Goal: Transaction & Acquisition: Register for event/course

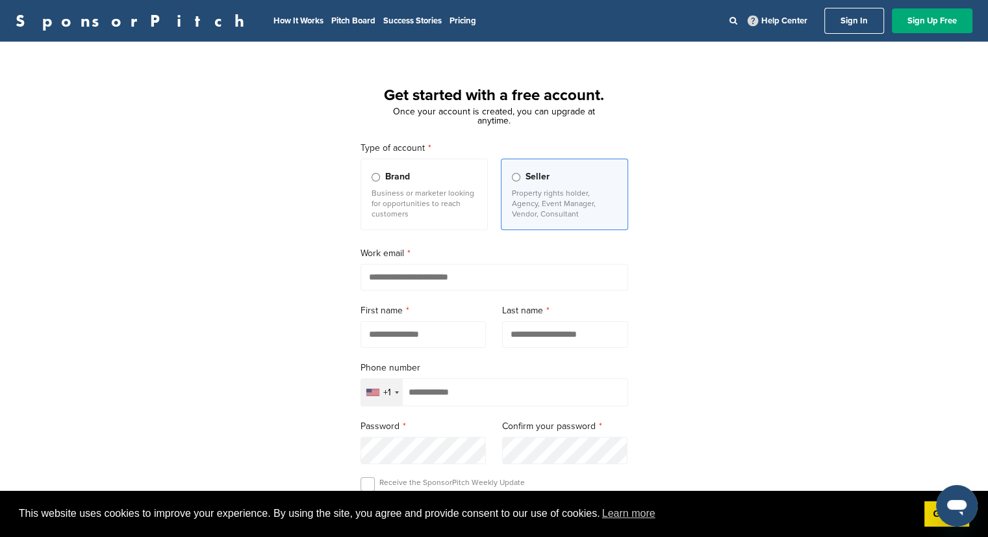
click at [395, 281] on input "email" at bounding box center [495, 277] width 268 height 27
type input "**********"
type input "****"
type input "*****"
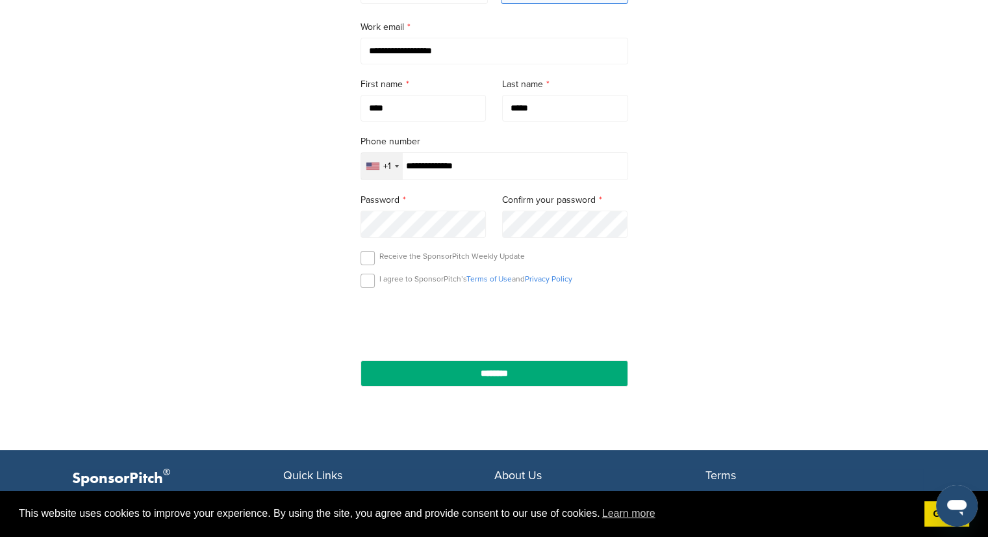
type input "**********"
click at [373, 285] on label at bounding box center [368, 281] width 14 height 14
click at [361, 257] on label at bounding box center [368, 258] width 14 height 14
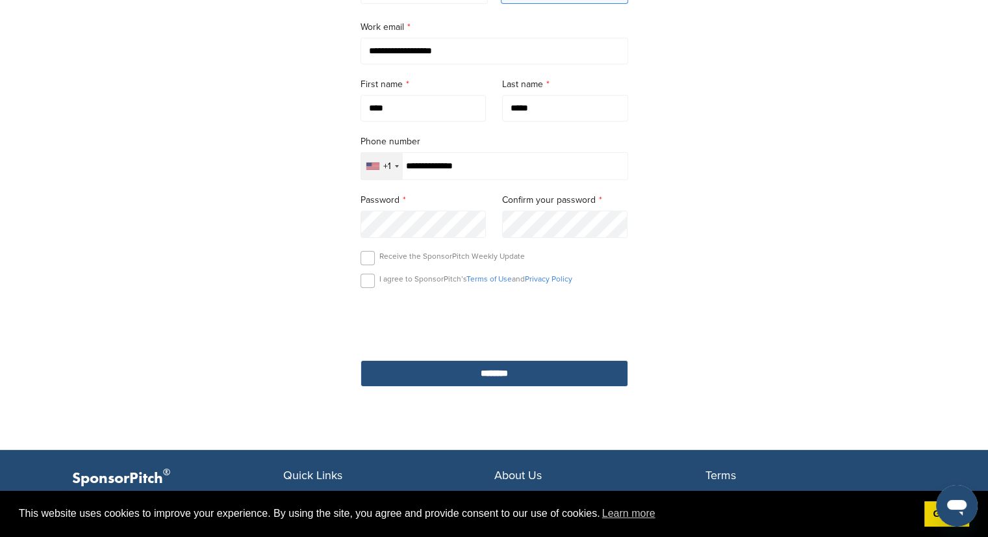
click at [456, 368] on input "********" at bounding box center [495, 373] width 268 height 27
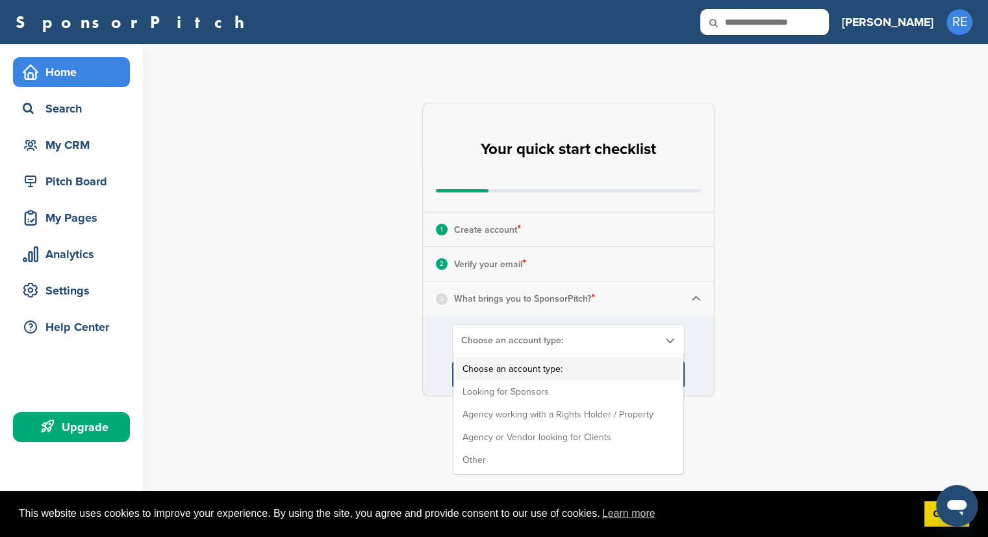
click at [502, 339] on span "Choose an account type:" at bounding box center [560, 340] width 198 height 11
click at [507, 393] on li "Looking for Sponsors" at bounding box center [568, 391] width 225 height 23
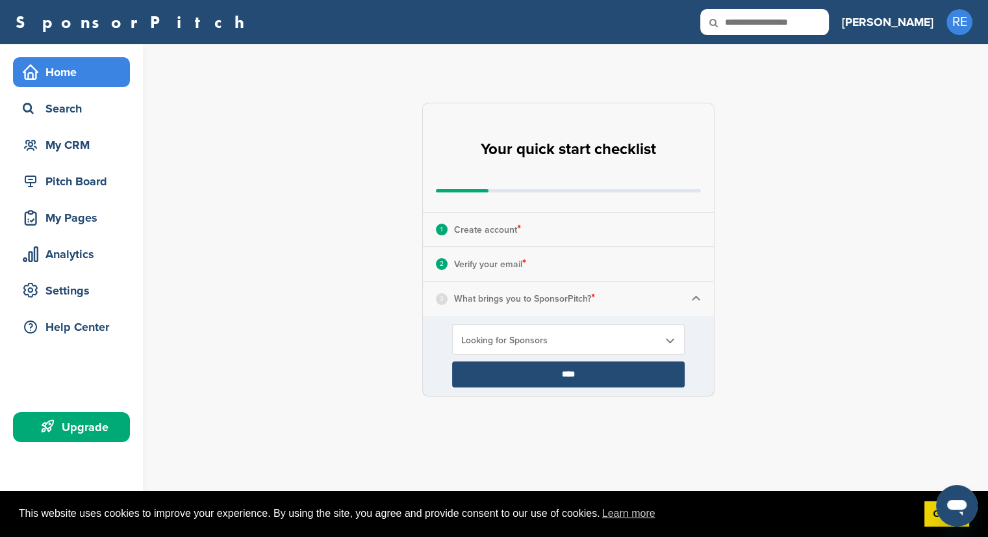
click at [526, 332] on div "Looking for Sponsors Choose an account type: Looking for Sponsors Agency workin…" at bounding box center [568, 339] width 233 height 31
click at [526, 341] on span "Looking for Sponsors" at bounding box center [560, 340] width 198 height 11
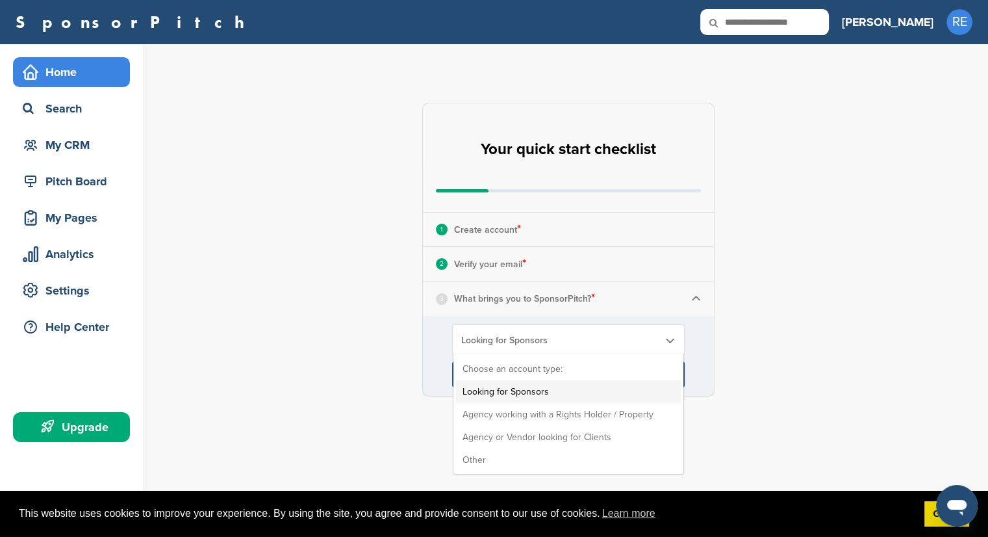
click at [401, 344] on div "**********" at bounding box center [576, 249] width 825 height 411
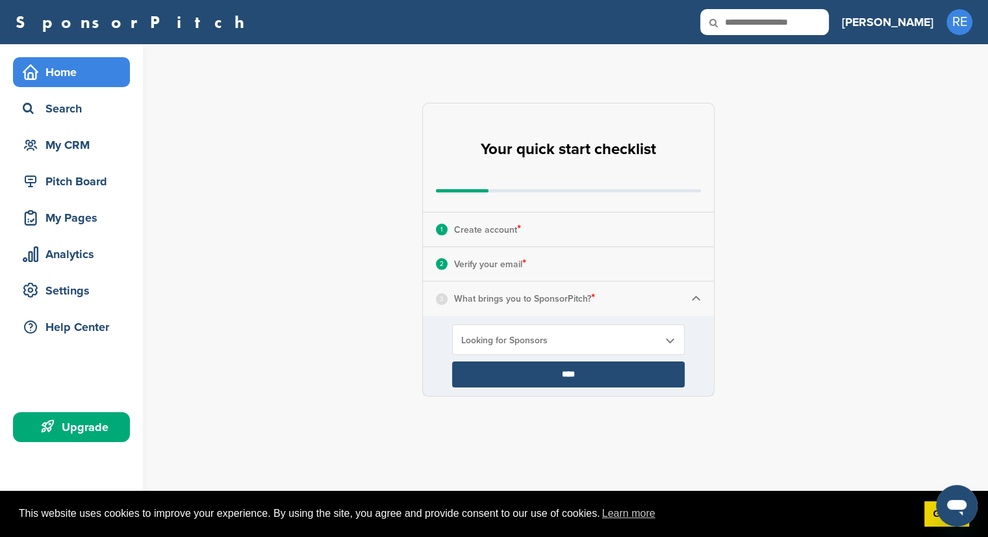
click at [517, 369] on input "****" at bounding box center [568, 374] width 233 height 26
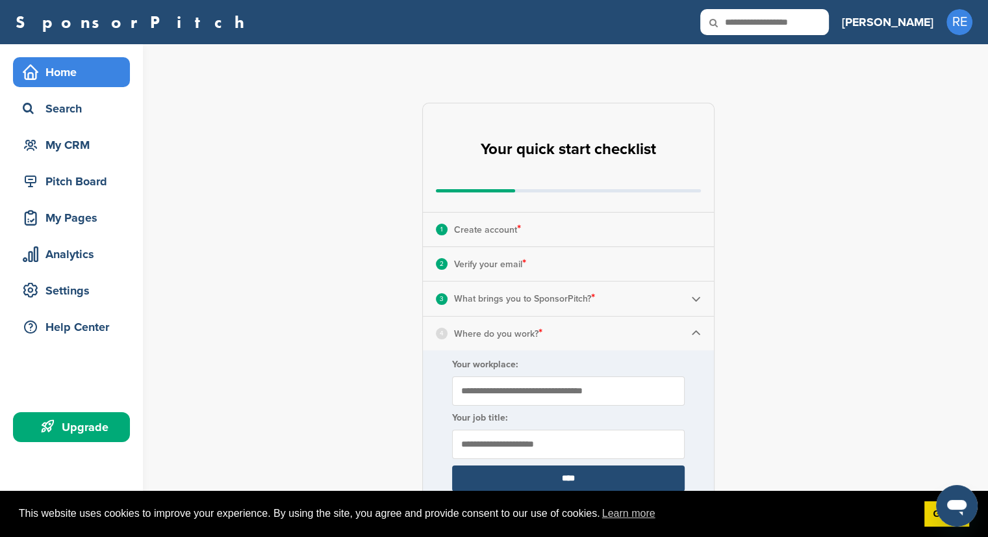
click at [503, 400] on input "Your workplace:" at bounding box center [568, 390] width 233 height 29
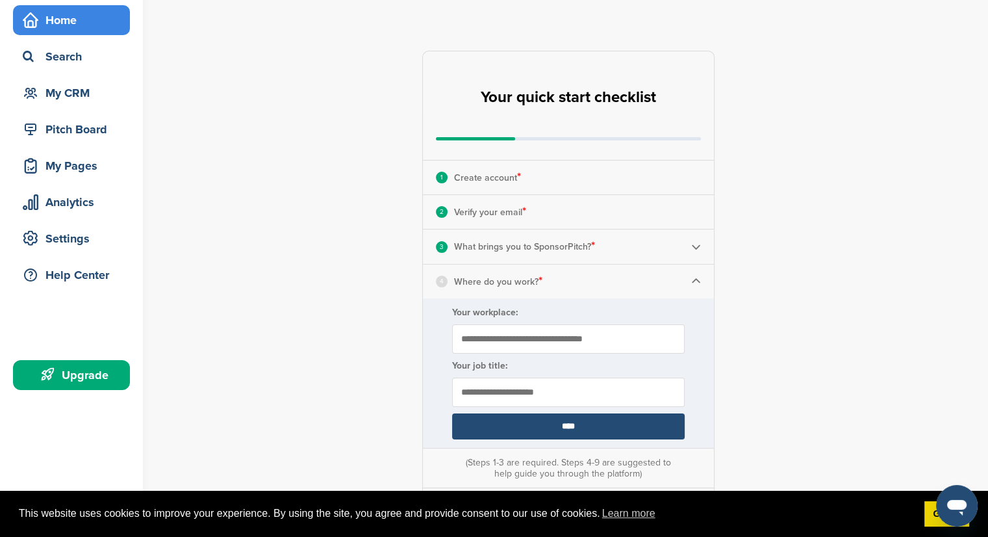
scroll to position [52, 0]
type input "*"
type input "**********"
type input "*"
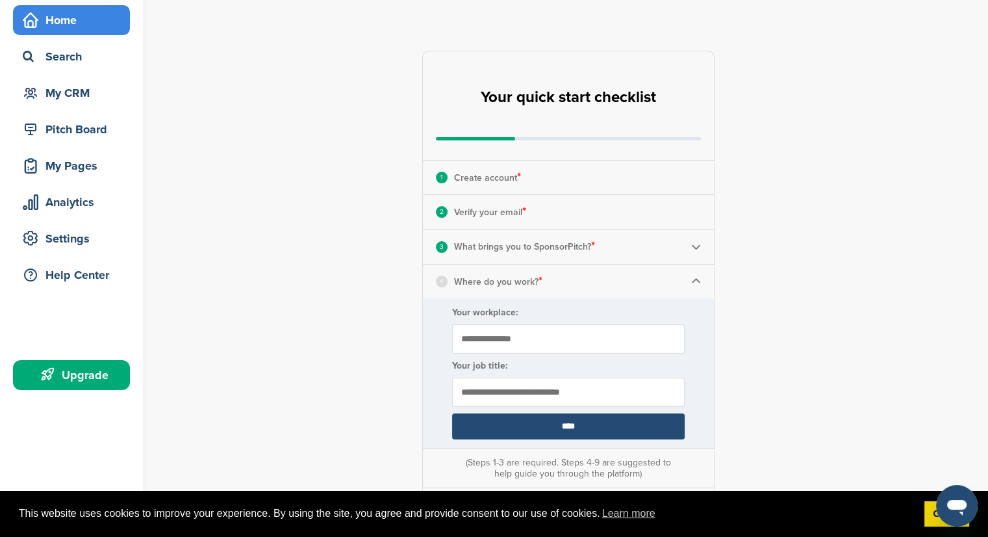
scroll to position [161, 0]
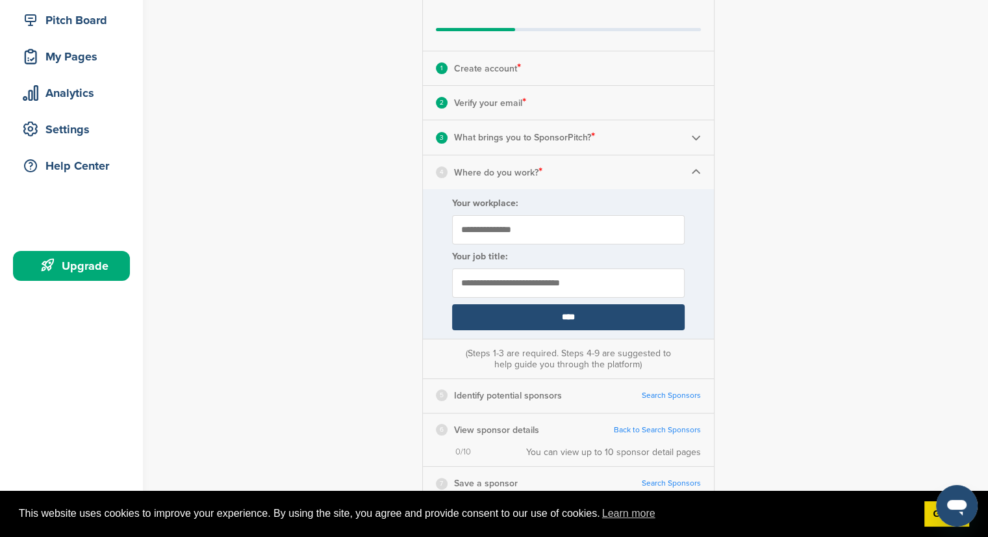
type input "**********"
click at [539, 317] on input "****" at bounding box center [568, 317] width 233 height 26
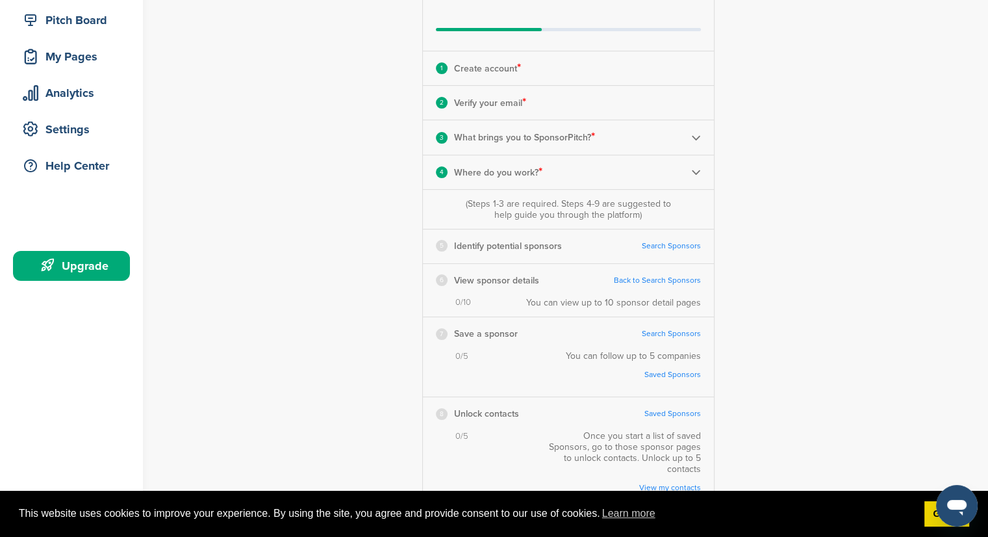
click at [652, 248] on link "Search Sponsors" at bounding box center [671, 246] width 59 height 10
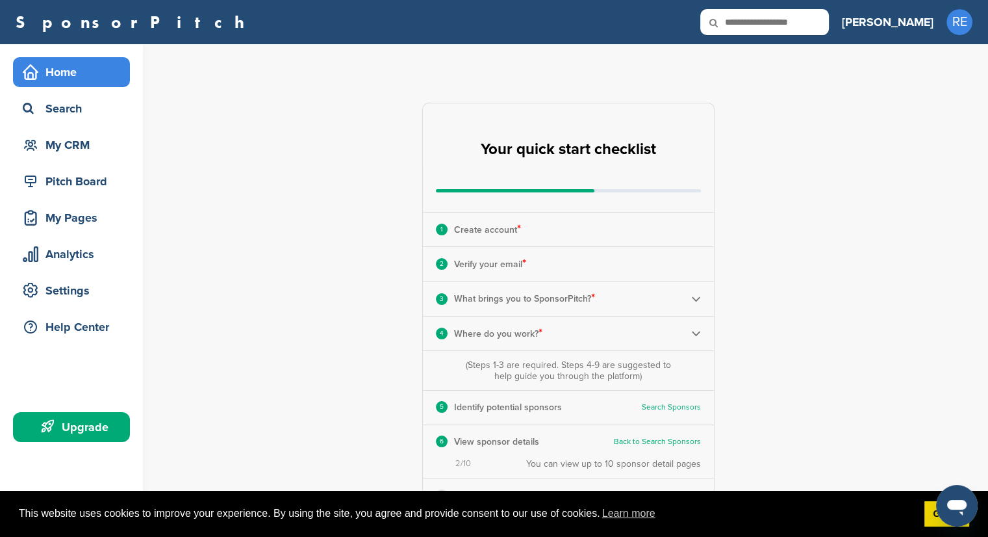
scroll to position [0, 0]
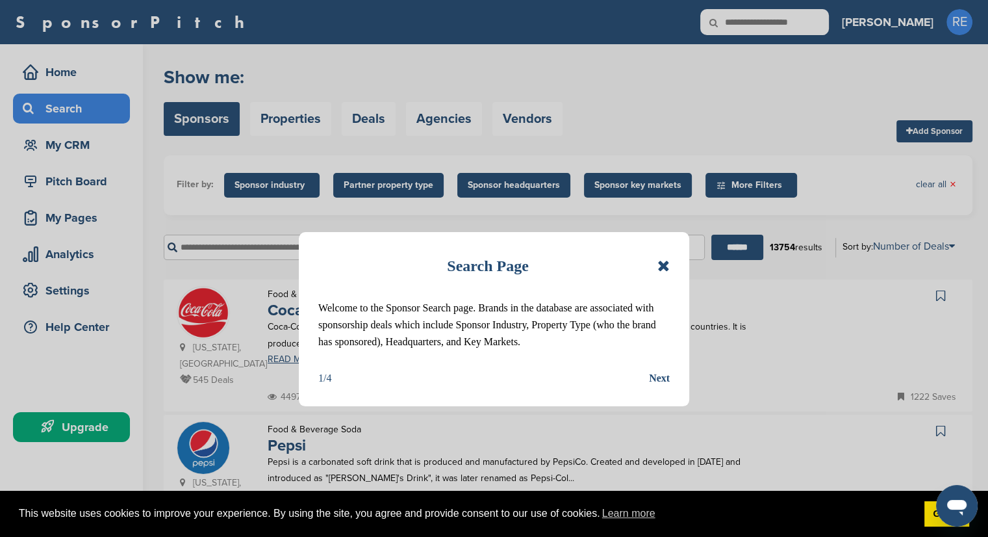
click at [655, 376] on div "Next" at bounding box center [659, 378] width 21 height 17
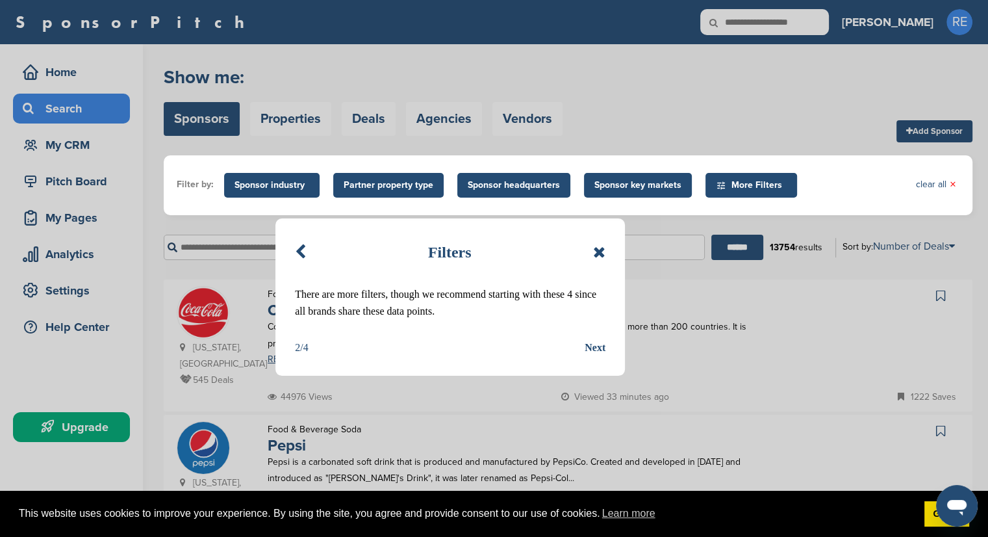
click at [592, 348] on div "Next" at bounding box center [595, 347] width 21 height 17
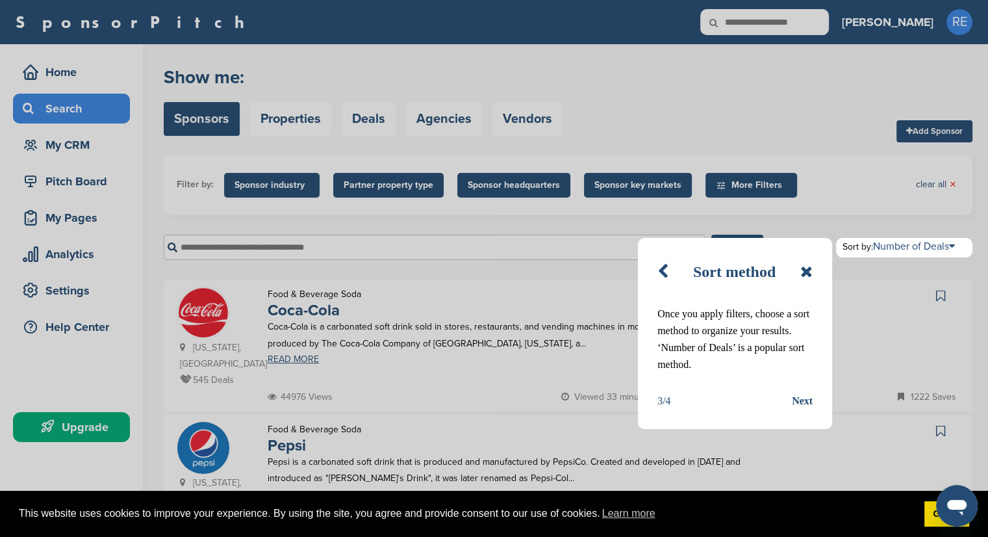
click at [809, 403] on div "Next" at bounding box center [802, 401] width 21 height 17
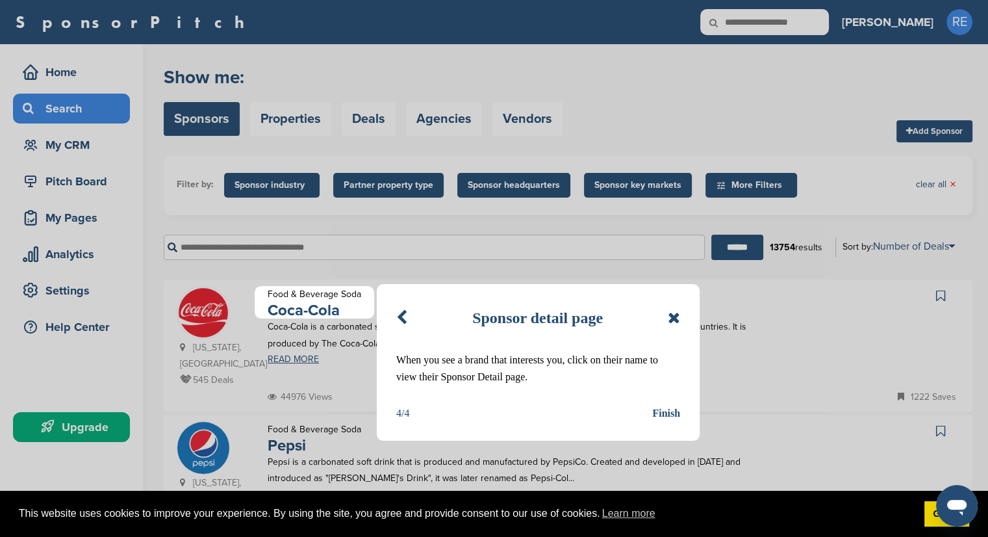
click at [665, 411] on div "Finish" at bounding box center [666, 413] width 28 height 17
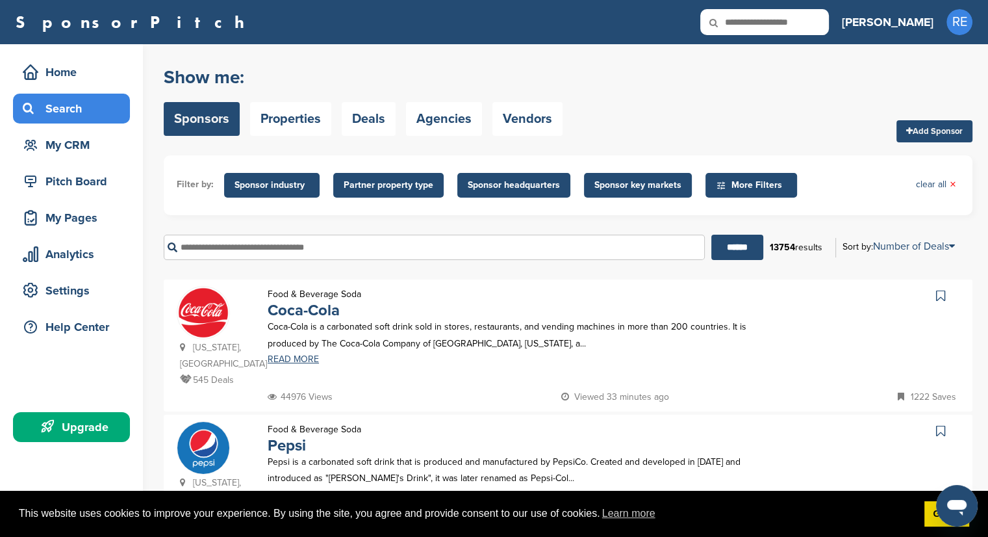
click at [633, 183] on span "Sponsor key markets" at bounding box center [638, 185] width 87 height 14
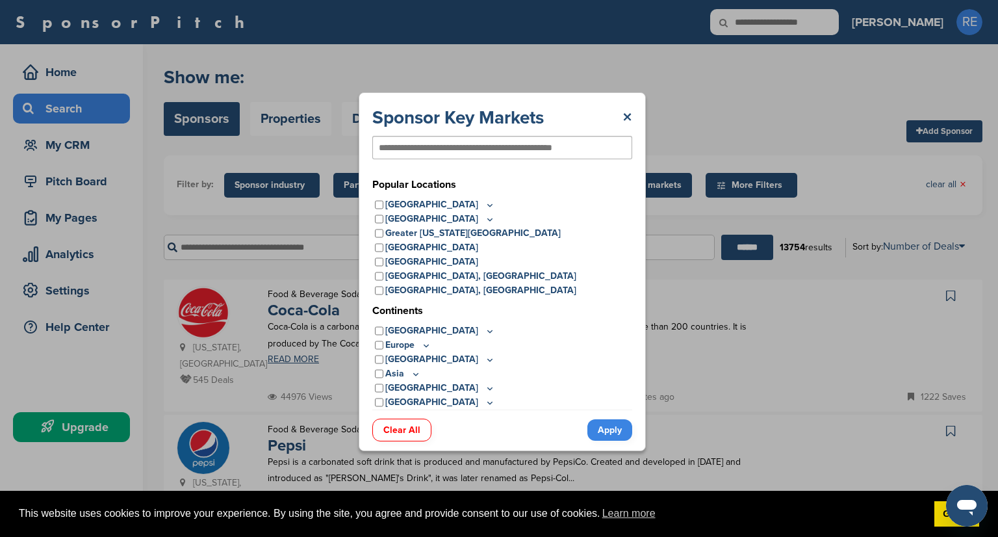
click at [452, 144] on input "text" at bounding box center [481, 148] width 205 height 12
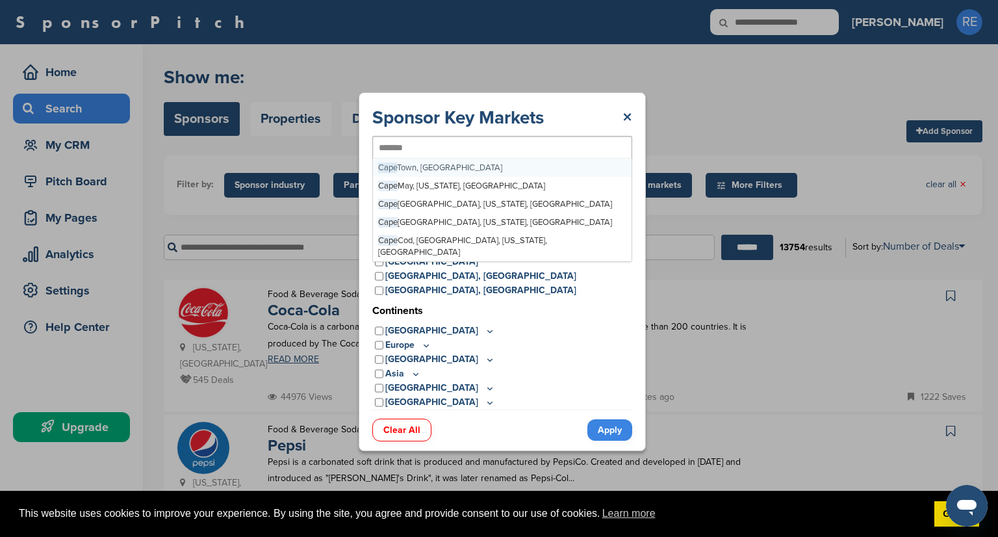
type input "********"
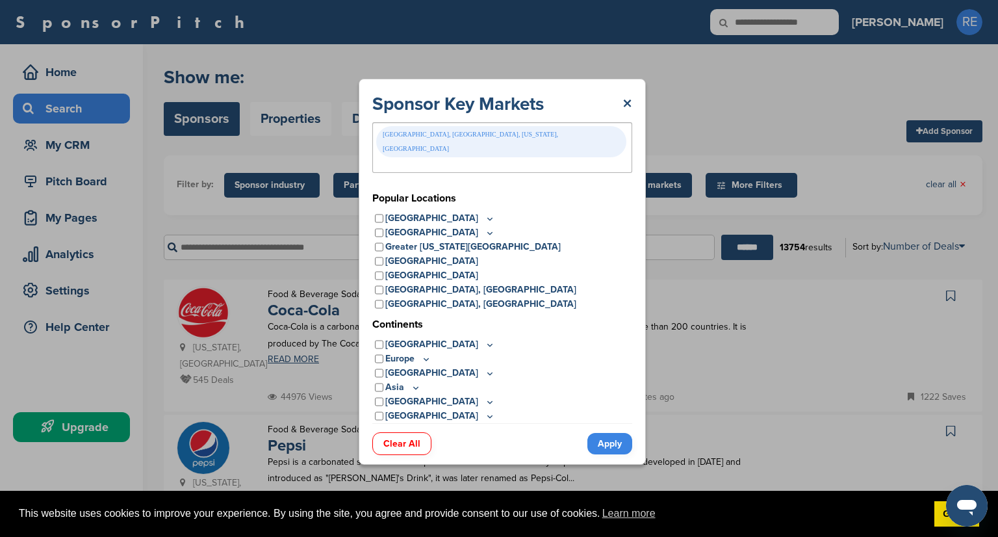
click at [600, 337] on div "[GEOGRAPHIC_DATA]" at bounding box center [502, 344] width 260 height 14
click at [612, 433] on link "Apply" at bounding box center [609, 443] width 45 height 21
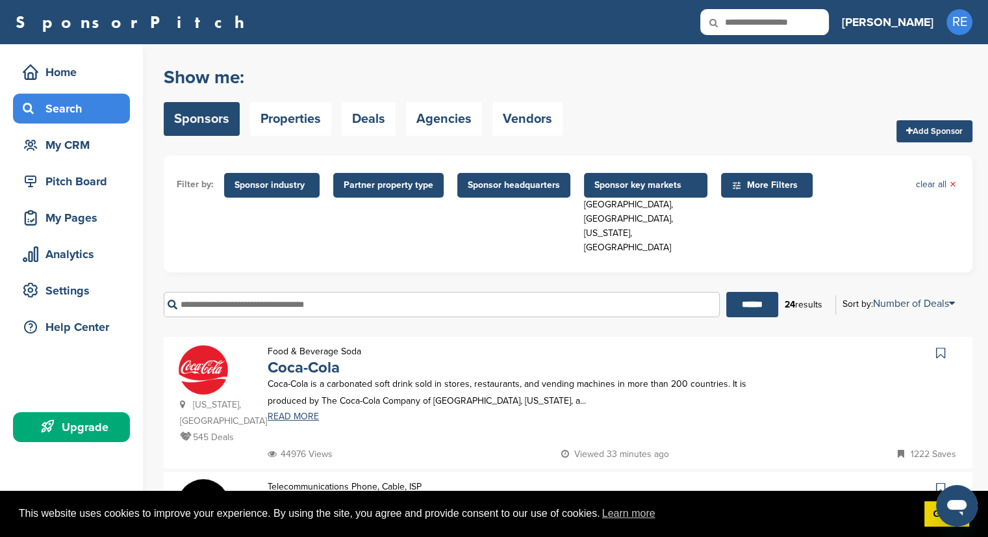
click at [405, 181] on span "Partner property type" at bounding box center [389, 185] width 90 height 14
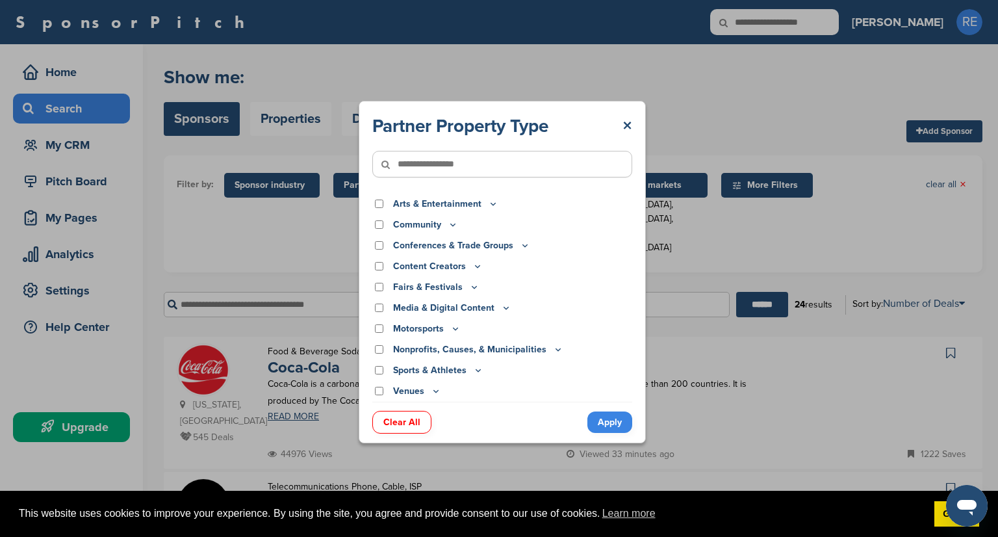
click at [496, 311] on p "Media & Digital Content" at bounding box center [452, 308] width 118 height 14
click at [504, 308] on icon at bounding box center [506, 308] width 5 height 2
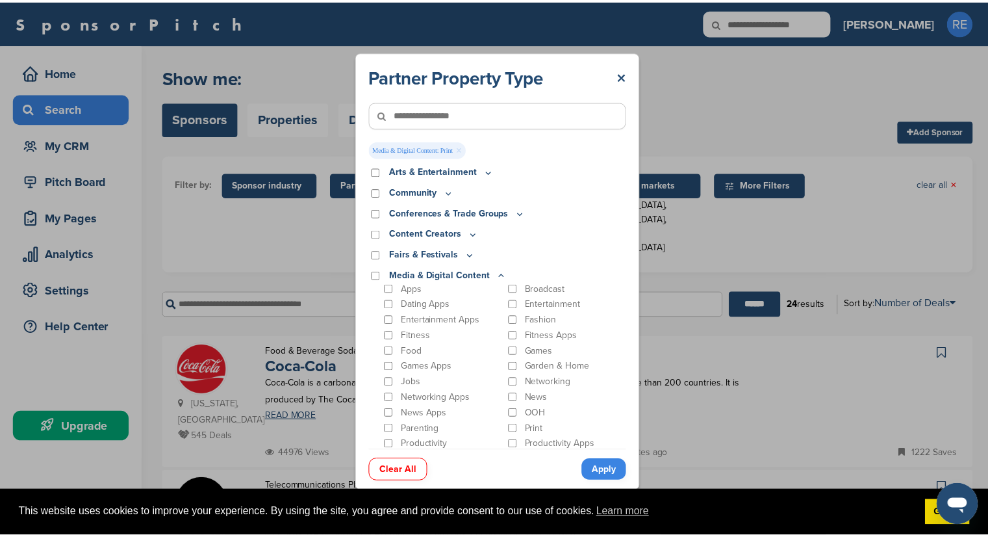
scroll to position [18, 0]
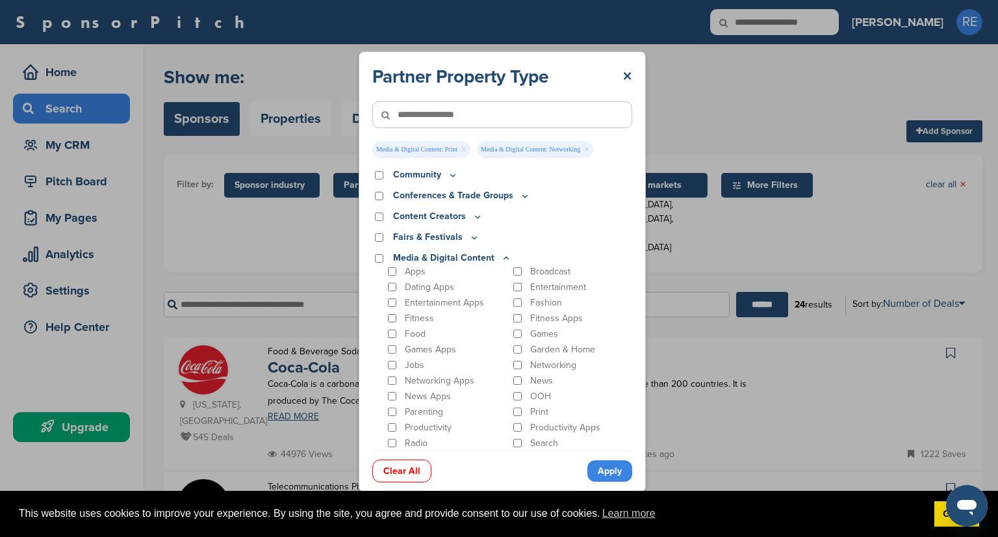
click at [595, 477] on link "Apply" at bounding box center [609, 470] width 45 height 21
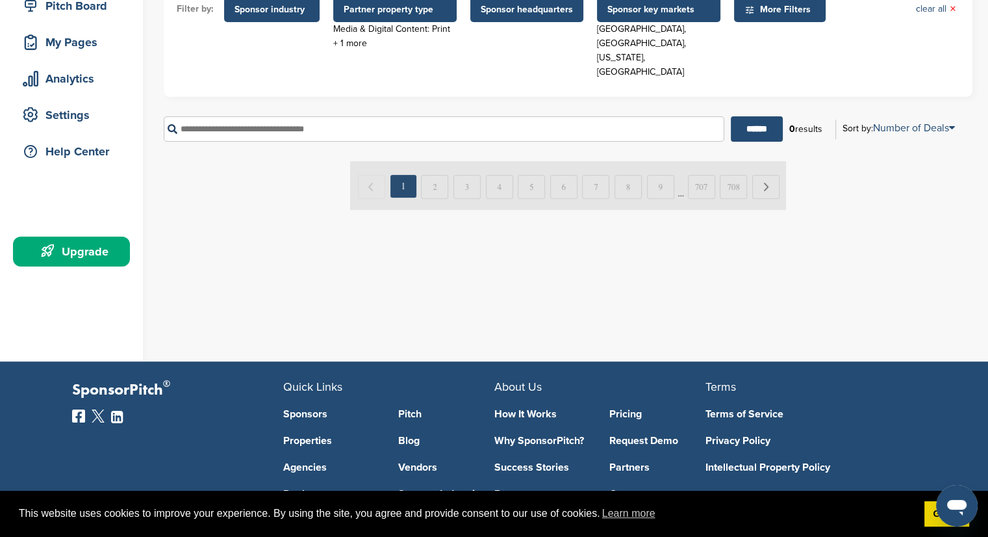
scroll to position [23, 0]
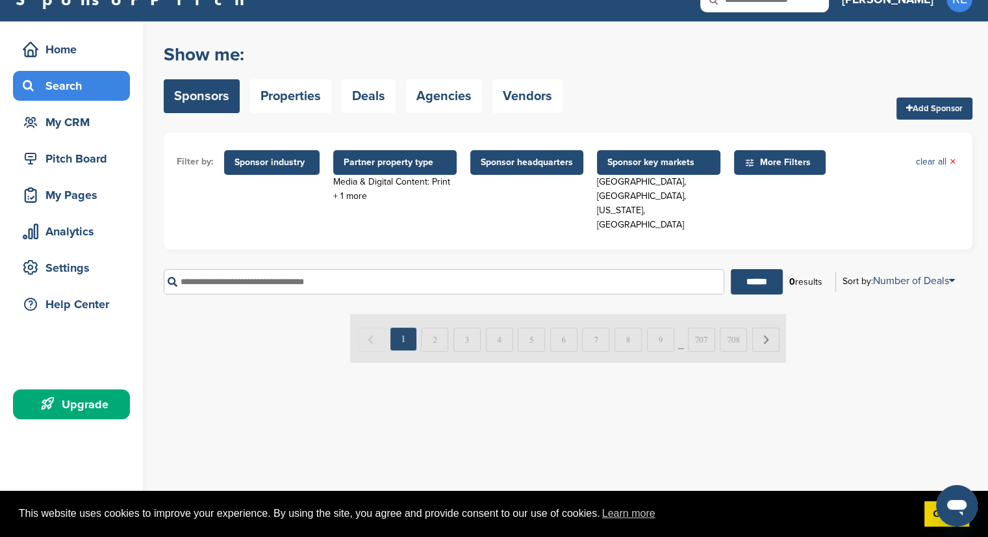
click at [391, 168] on span "Partner property type" at bounding box center [395, 162] width 103 height 14
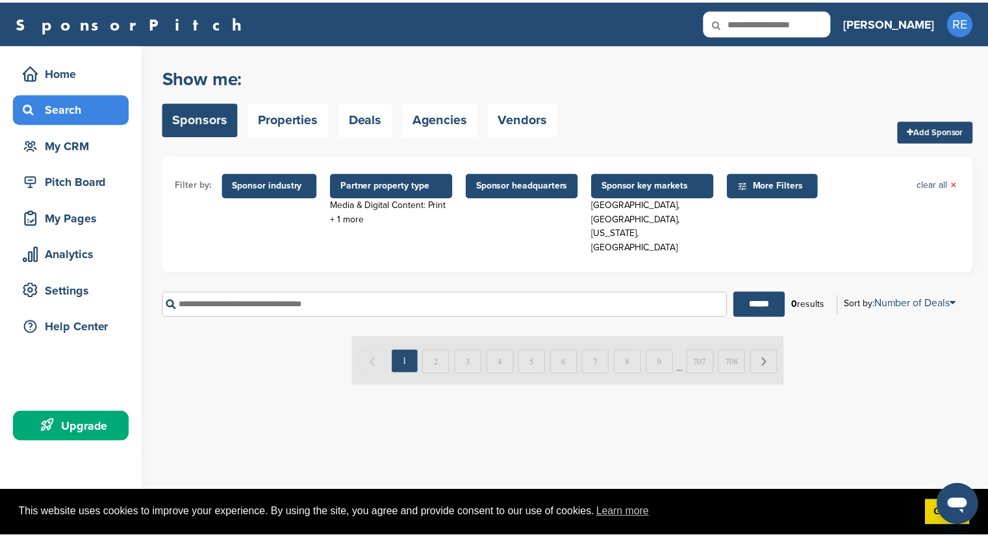
scroll to position [0, 0]
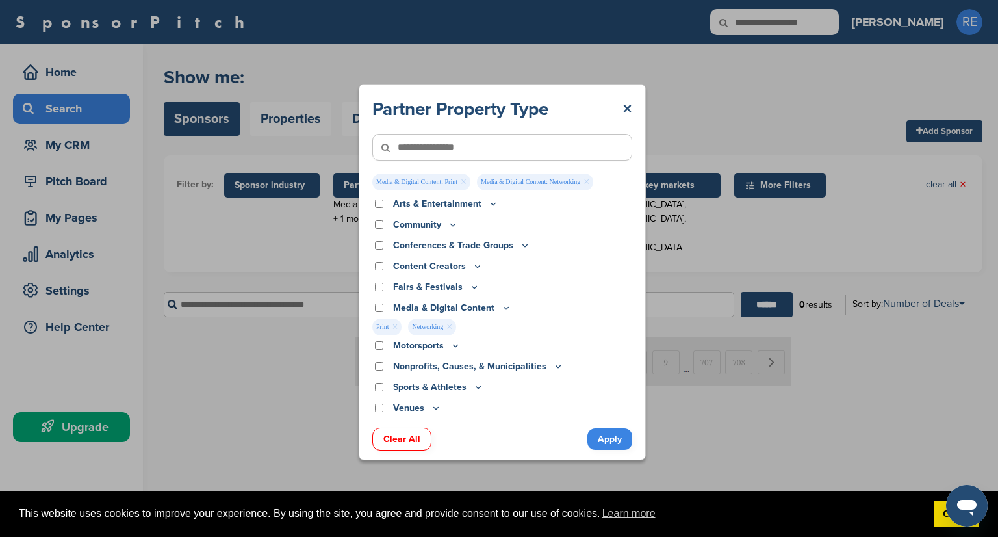
click at [379, 443] on link "Clear All" at bounding box center [401, 439] width 59 height 23
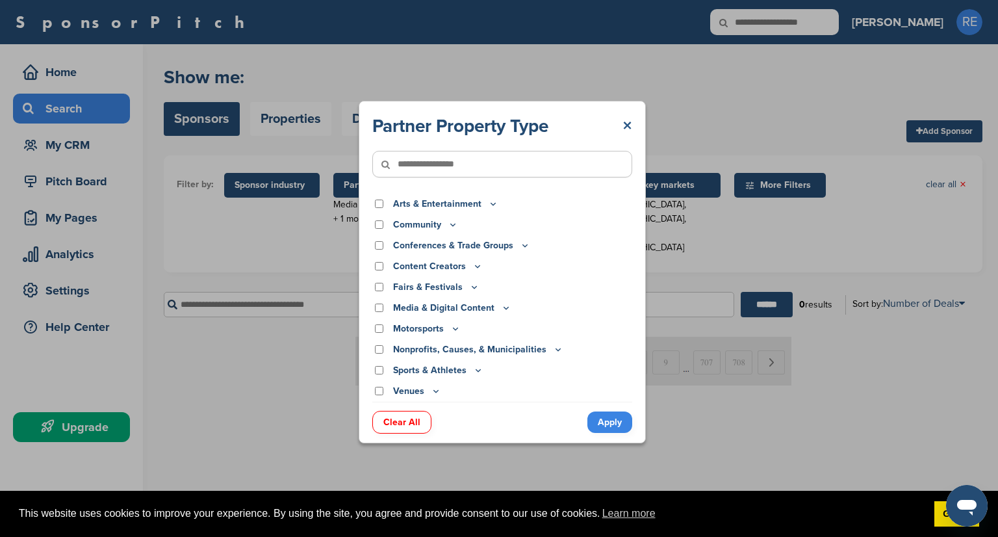
click at [628, 125] on link "×" at bounding box center [628, 125] width 10 height 23
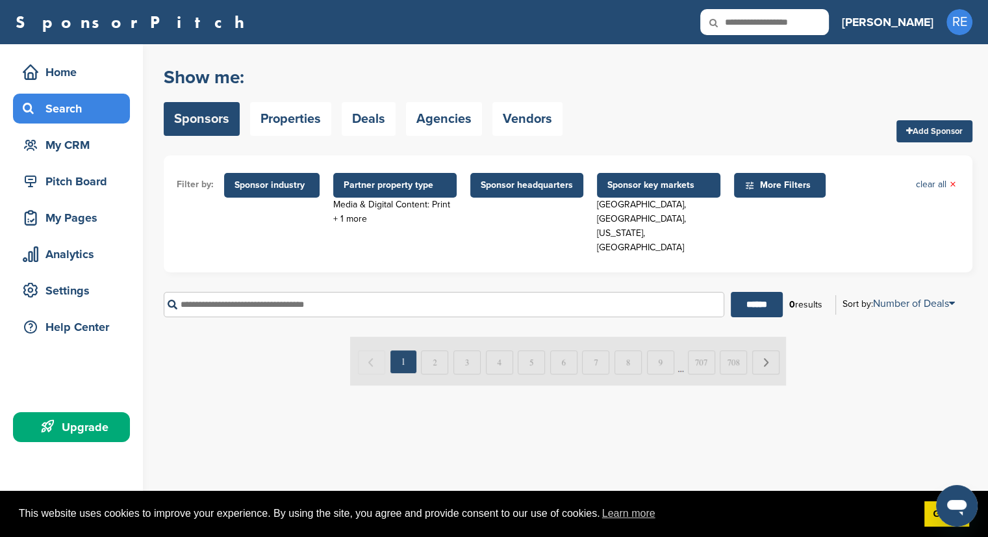
click at [364, 188] on span "Partner property type" at bounding box center [395, 185] width 103 height 14
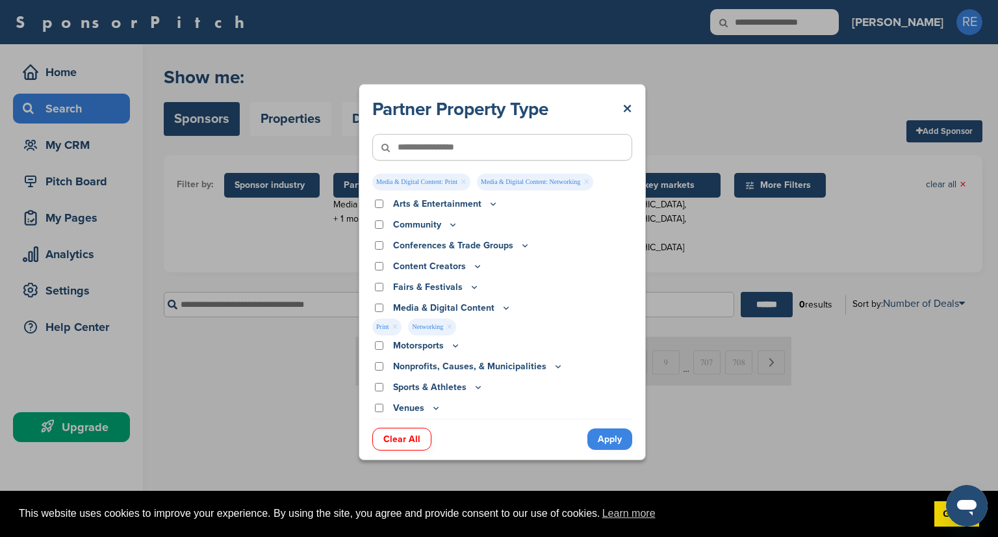
click at [416, 432] on link "Clear All" at bounding box center [401, 439] width 59 height 23
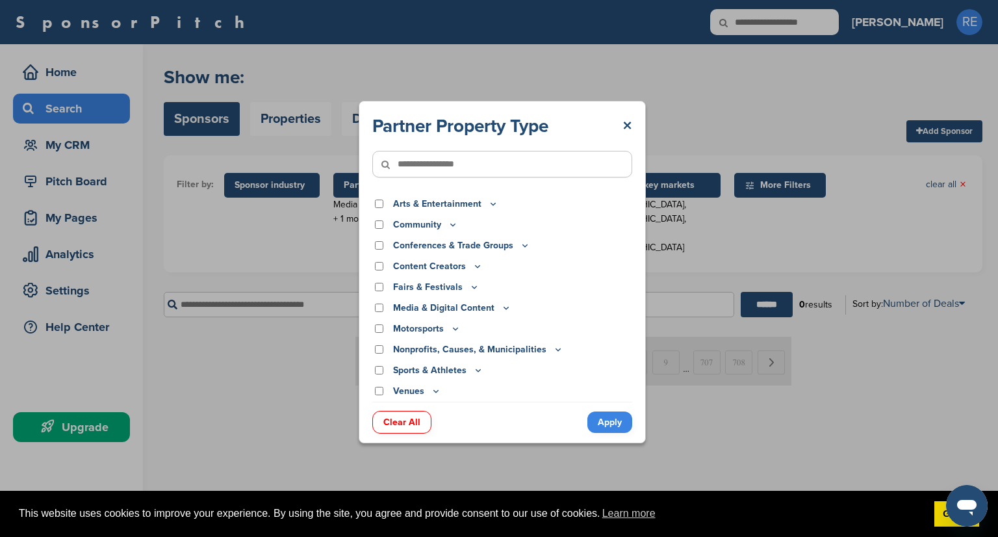
click at [601, 419] on link "Apply" at bounding box center [609, 421] width 45 height 21
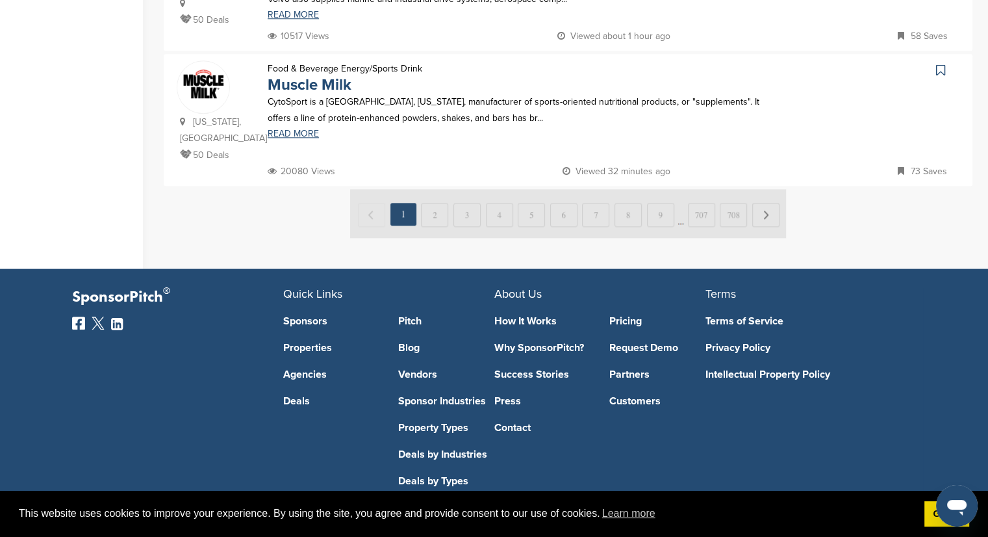
scroll to position [1364, 0]
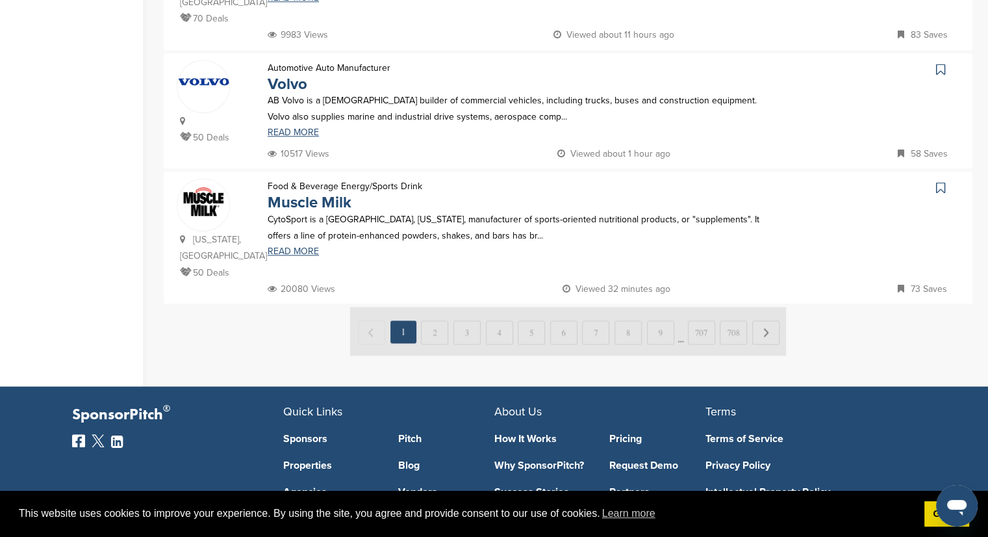
click at [436, 307] on img at bounding box center [568, 331] width 436 height 49
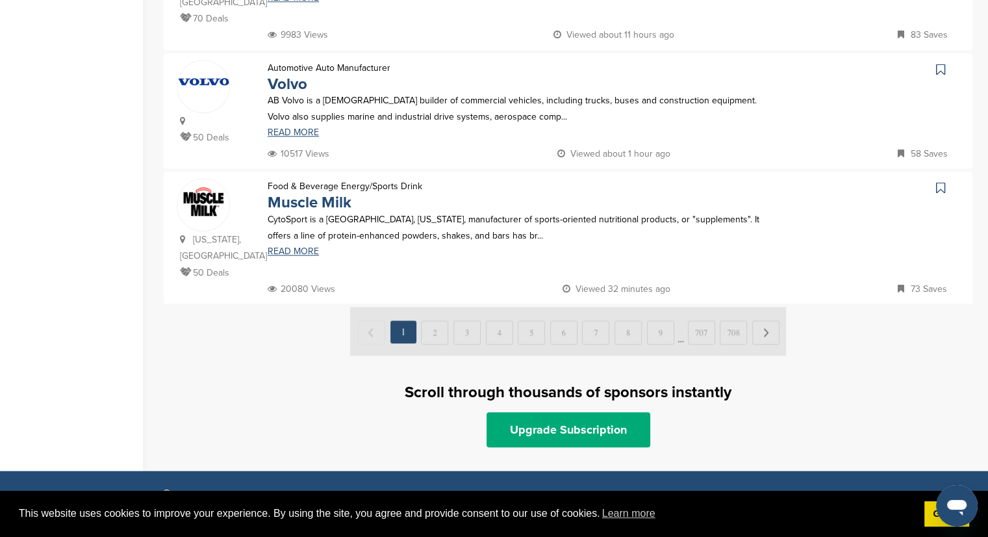
click at [436, 307] on img at bounding box center [568, 331] width 436 height 49
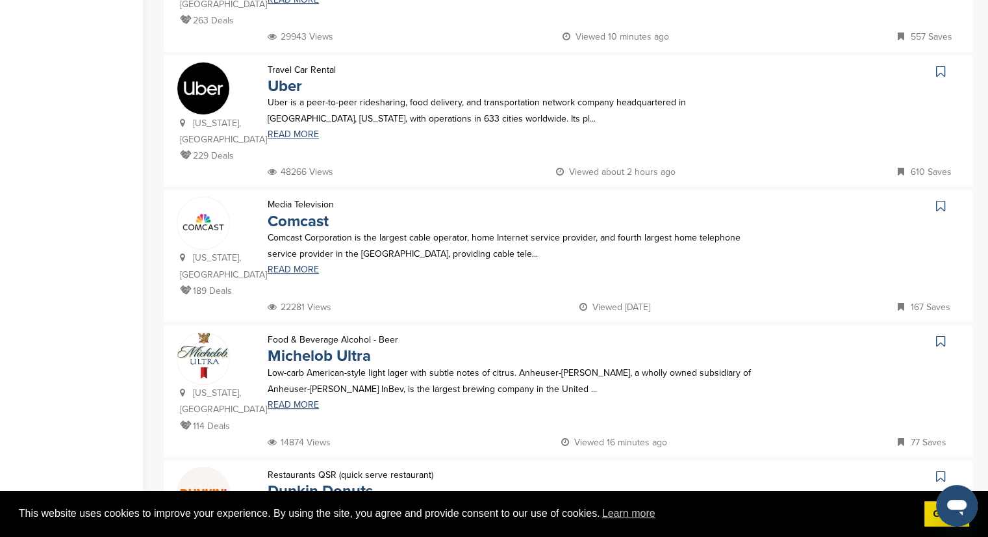
scroll to position [481, 0]
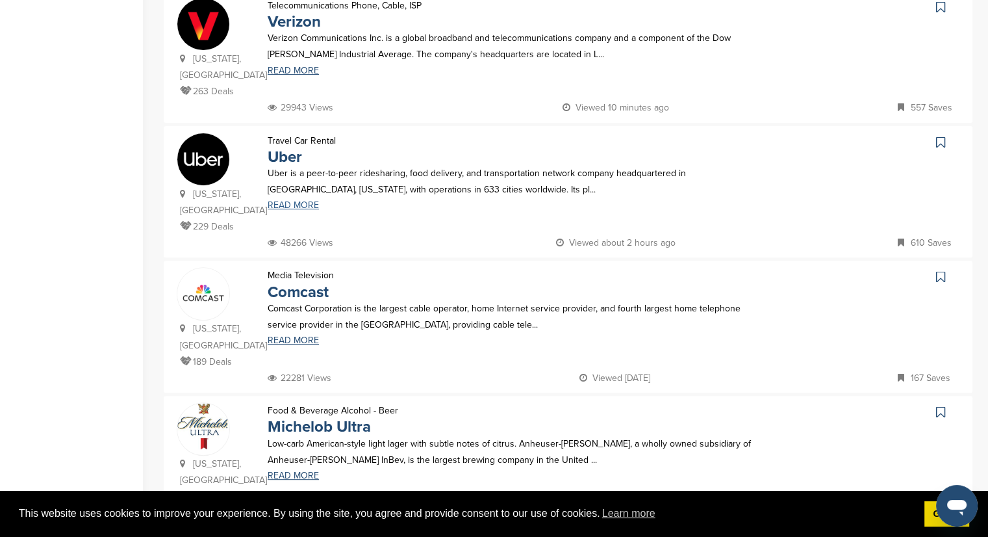
click at [296, 201] on link "READ MORE" at bounding box center [519, 205] width 503 height 9
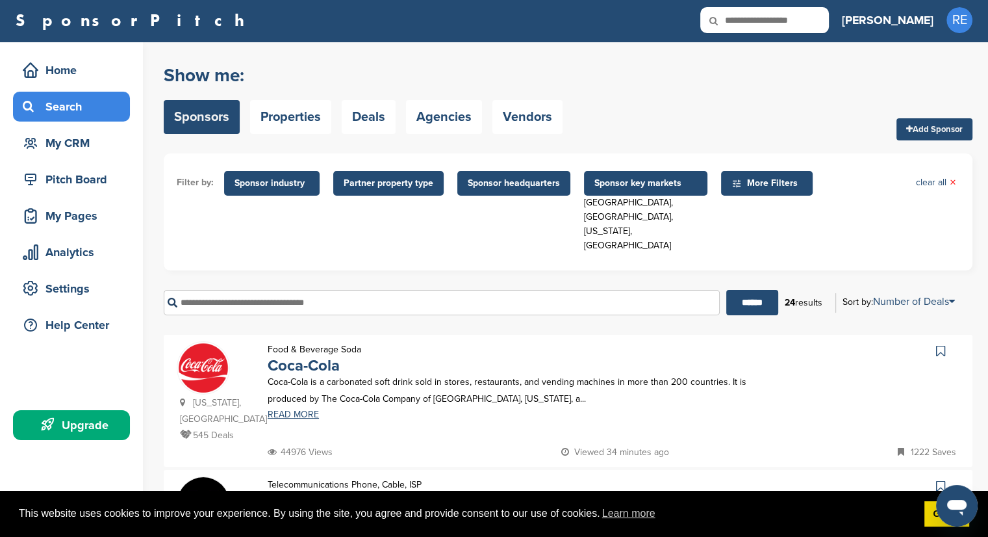
scroll to position [1, 0]
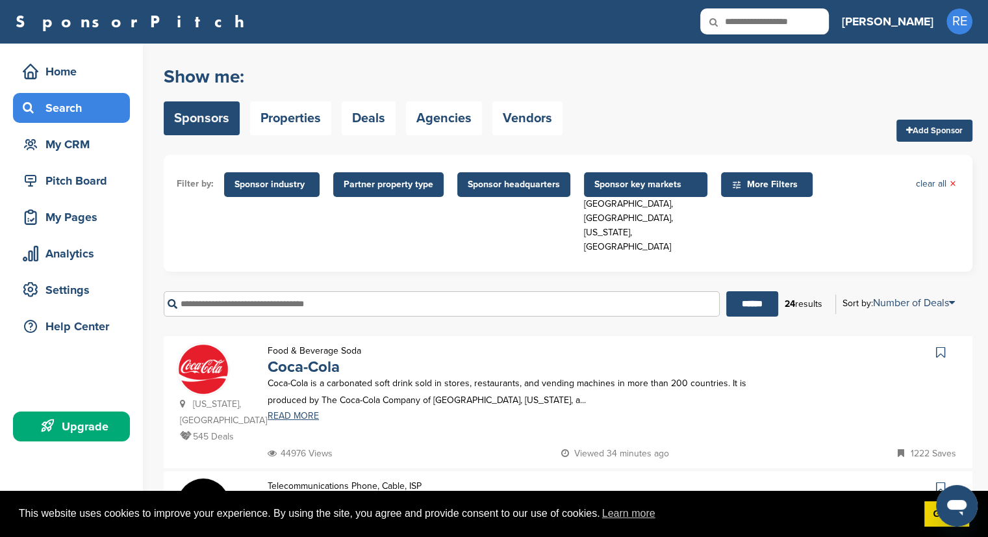
click at [255, 195] on span "Sponsor industry" at bounding box center [272, 184] width 96 height 25
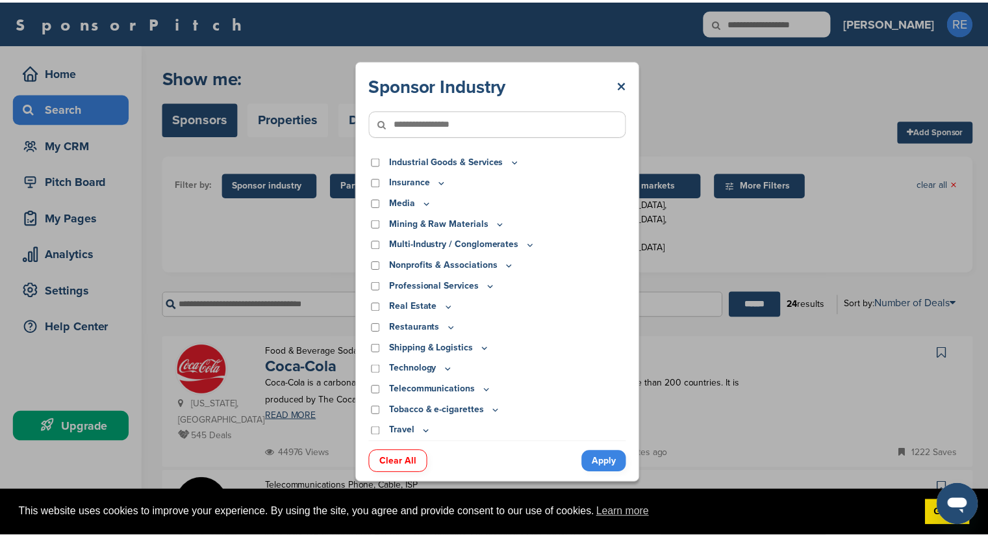
scroll to position [313, 0]
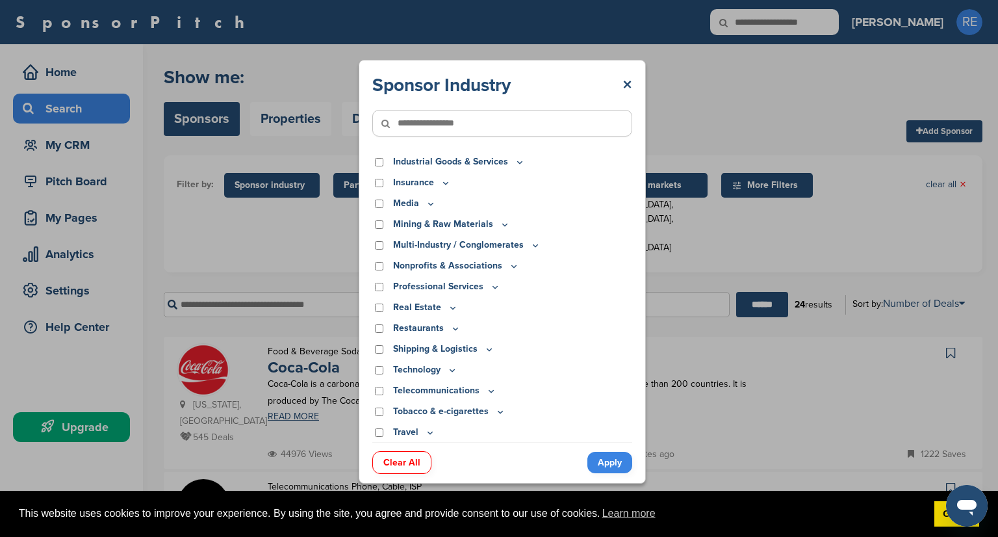
click at [422, 328] on p "Restaurants" at bounding box center [427, 328] width 68 height 14
click at [393, 326] on p "Restaurants" at bounding box center [427, 328] width 68 height 14
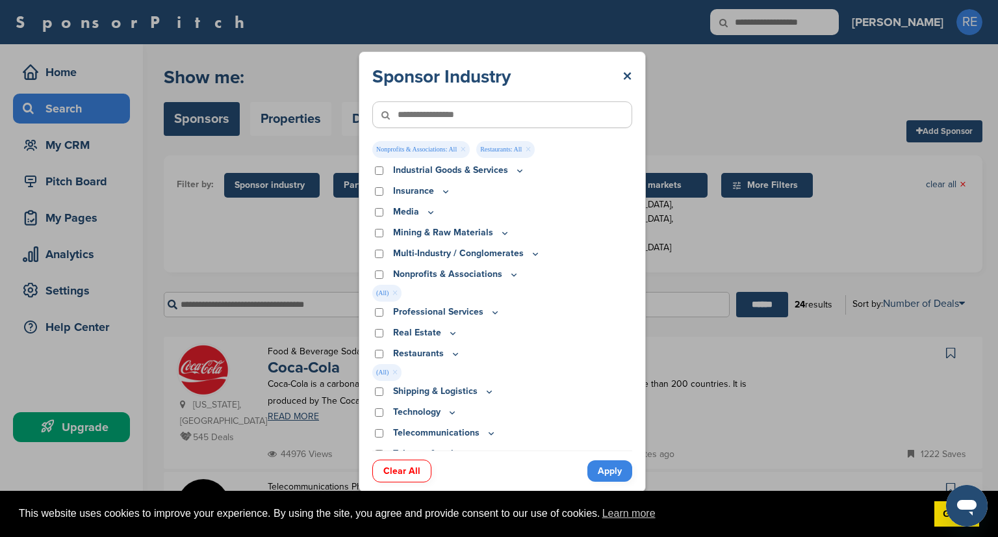
click at [613, 473] on link "Apply" at bounding box center [609, 470] width 45 height 21
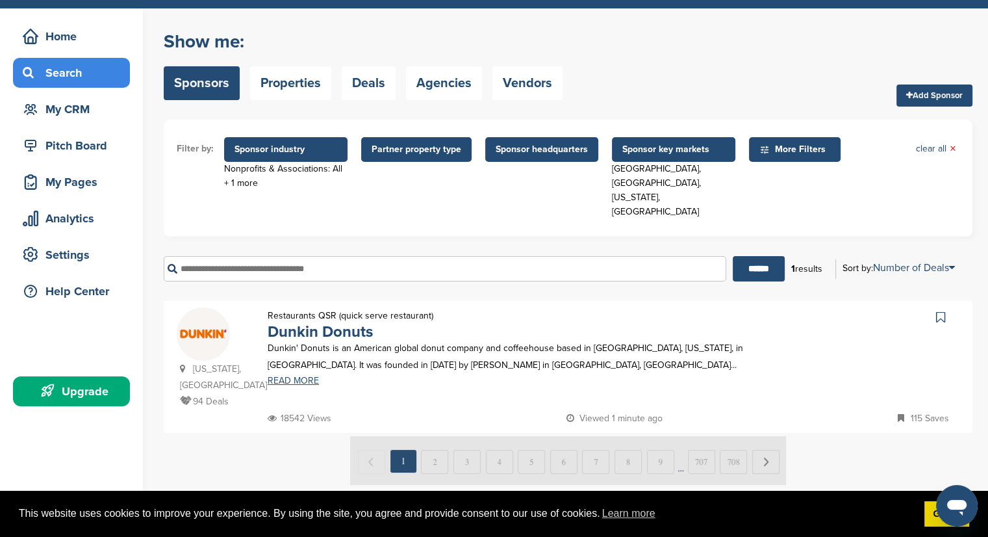
scroll to position [36, 0]
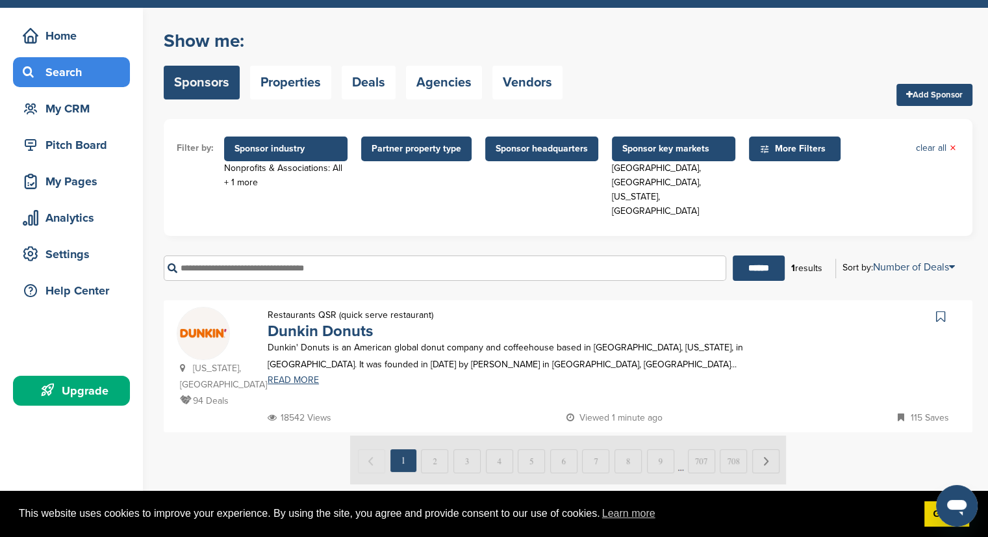
click at [632, 150] on span "Sponsor key markets" at bounding box center [674, 149] width 103 height 14
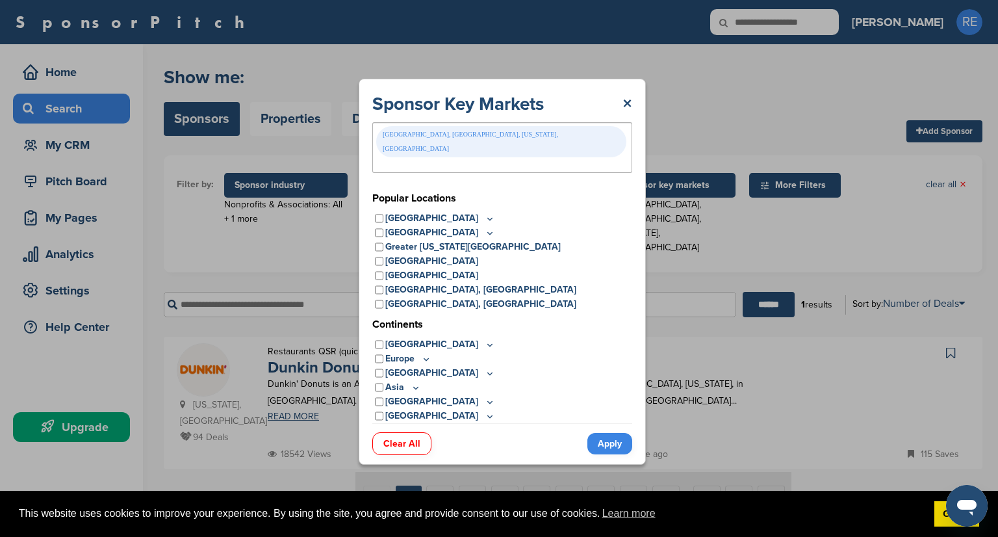
click at [406, 432] on link "Clear All" at bounding box center [401, 443] width 59 height 23
click at [598, 433] on link "Apply" at bounding box center [609, 443] width 45 height 21
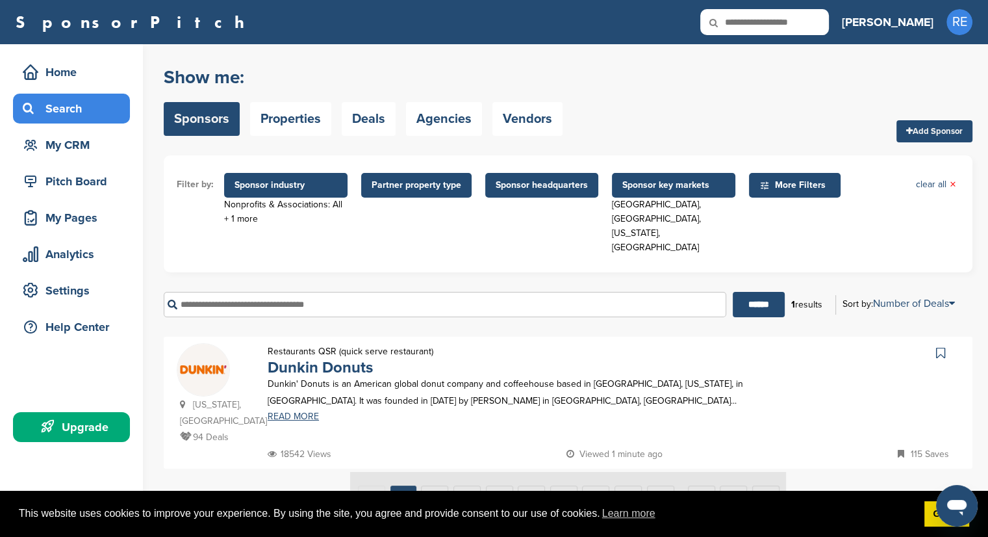
click at [356, 250] on form "Filter by: Sponsor industry Nonprofits & Associations: All + 1 more Sponsor Ind…" at bounding box center [568, 241] width 809 height 172
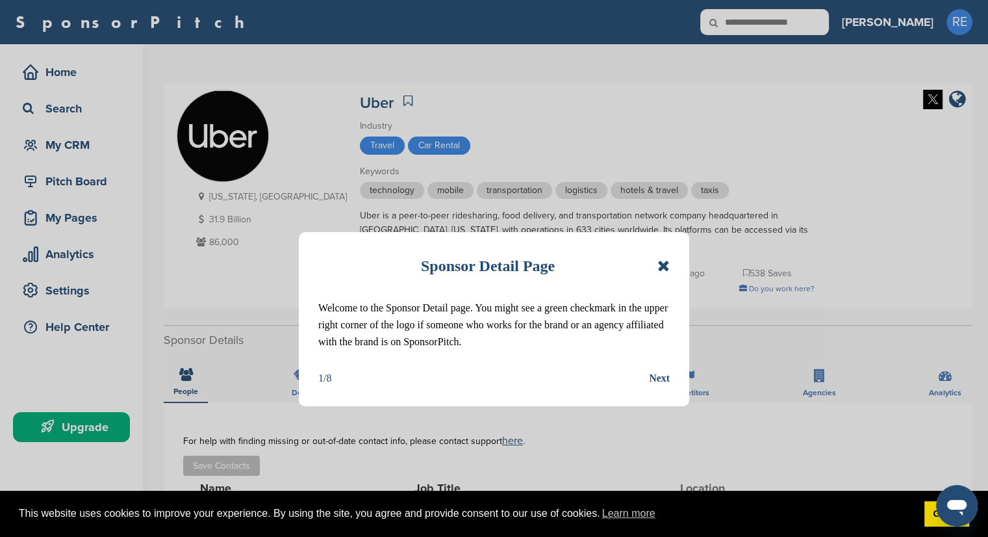
click at [661, 375] on div "Next" at bounding box center [659, 378] width 21 height 17
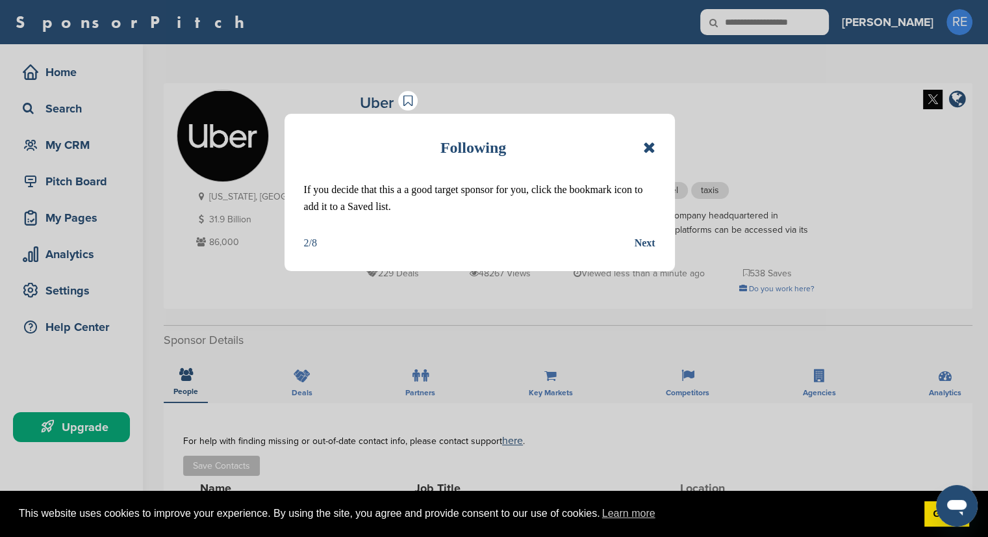
click at [641, 245] on div "Next" at bounding box center [645, 243] width 21 height 17
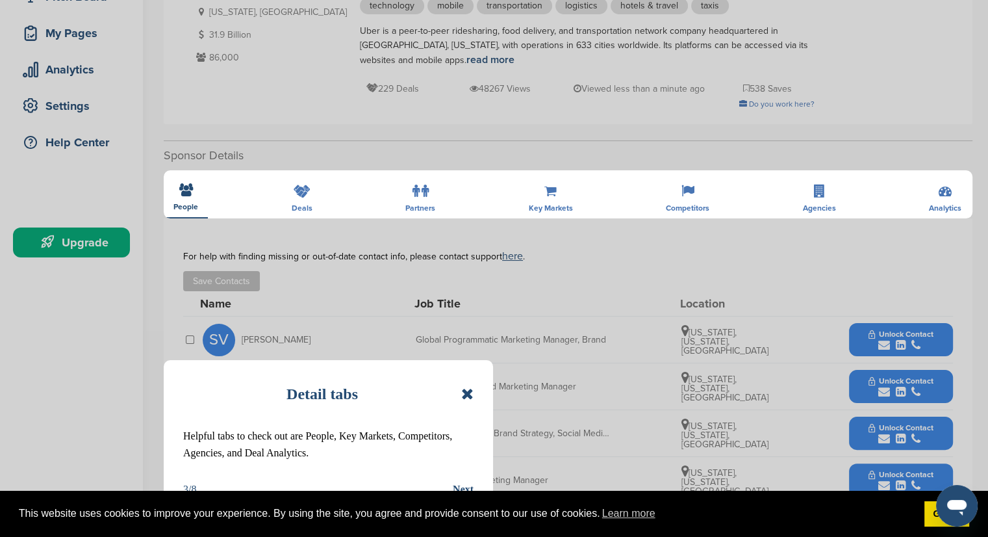
scroll to position [187, 0]
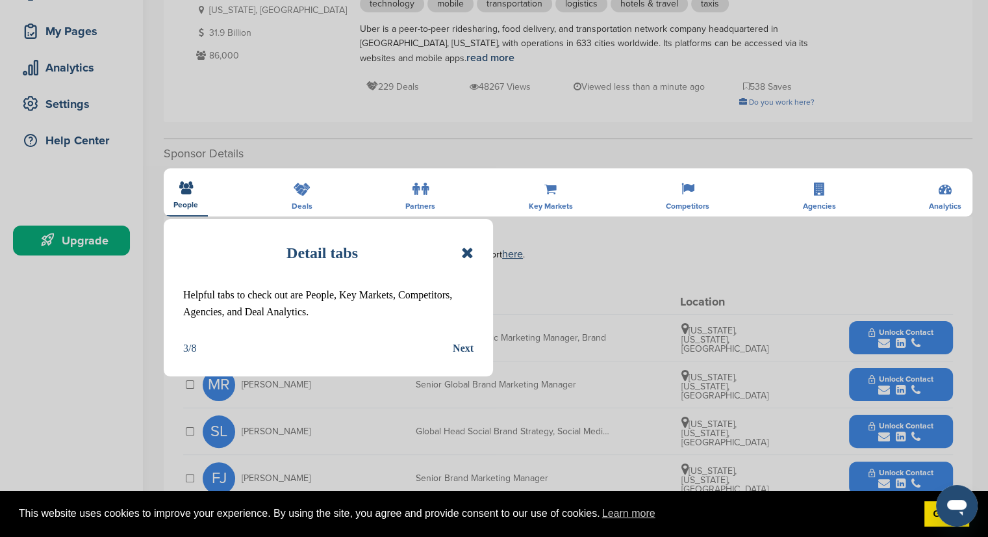
click at [455, 351] on div "Next" at bounding box center [463, 348] width 21 height 17
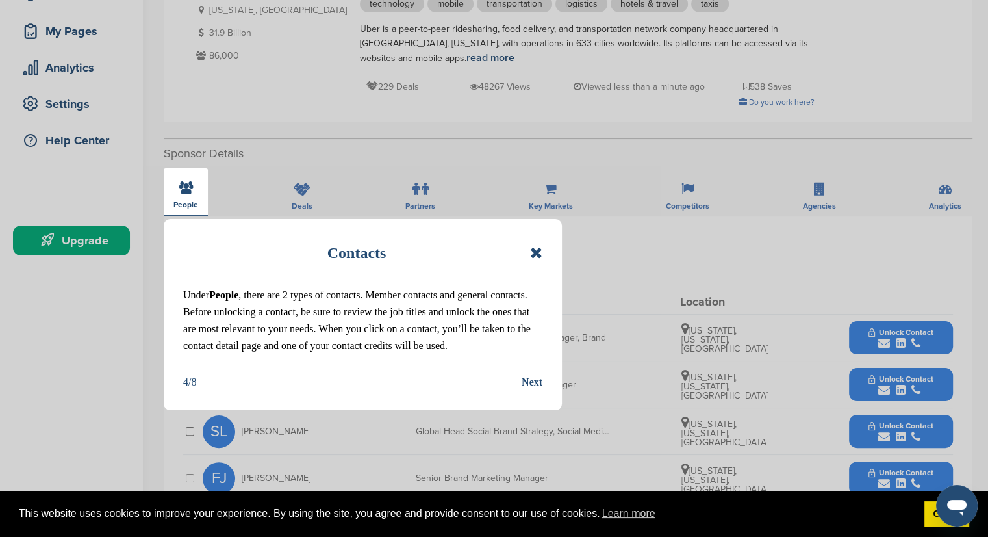
click at [537, 383] on div "Next" at bounding box center [532, 382] width 21 height 17
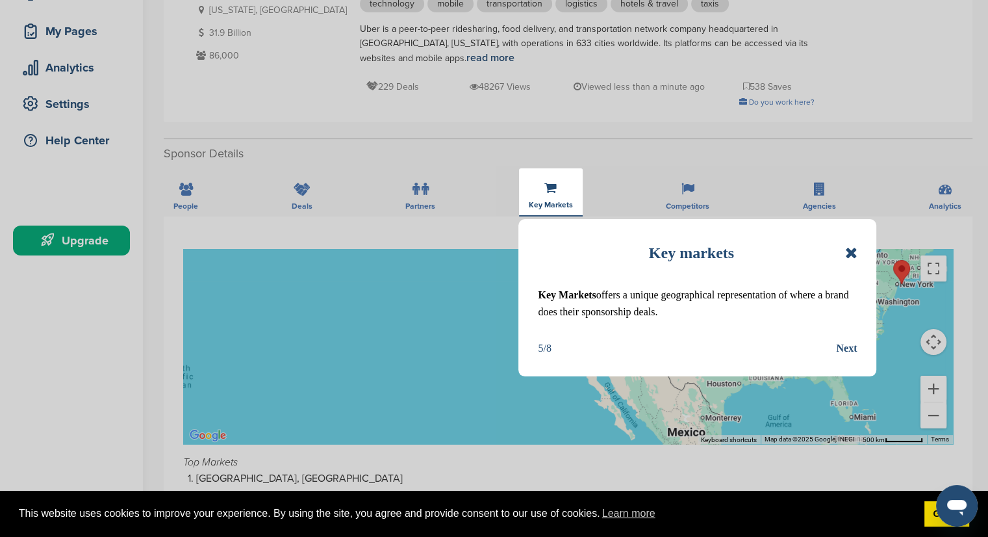
click at [846, 355] on div "Next" at bounding box center [846, 348] width 21 height 17
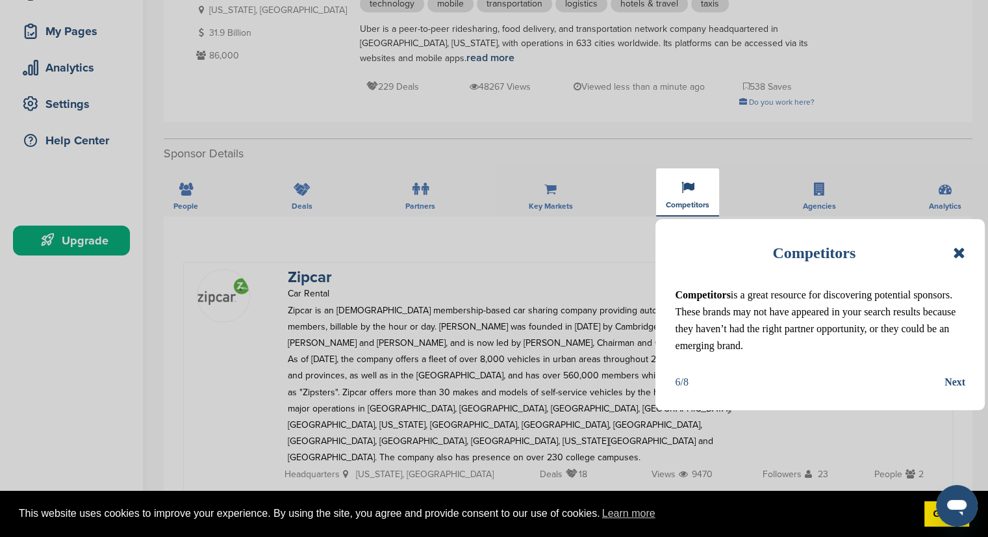
click at [958, 380] on div "Next" at bounding box center [955, 382] width 21 height 17
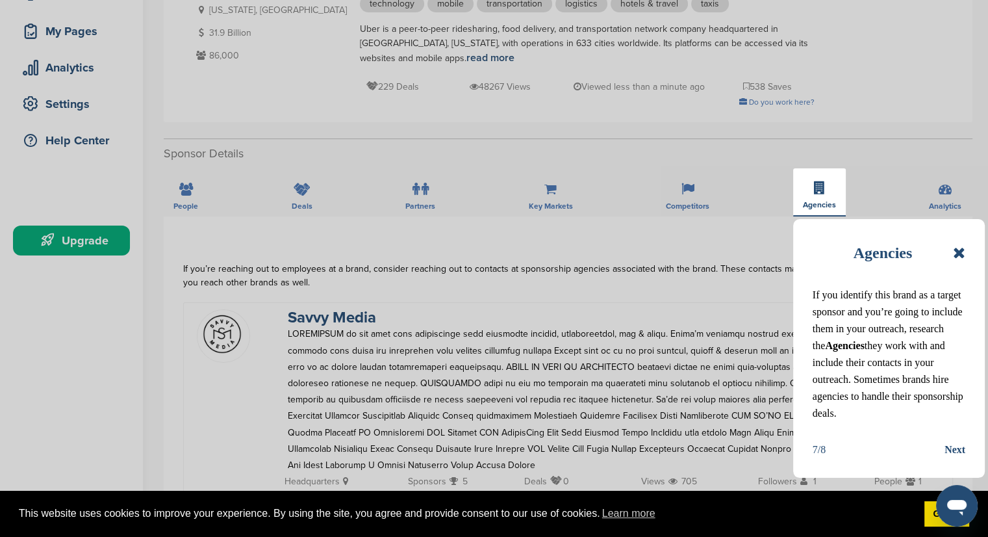
click at [961, 448] on div "Next" at bounding box center [955, 449] width 21 height 17
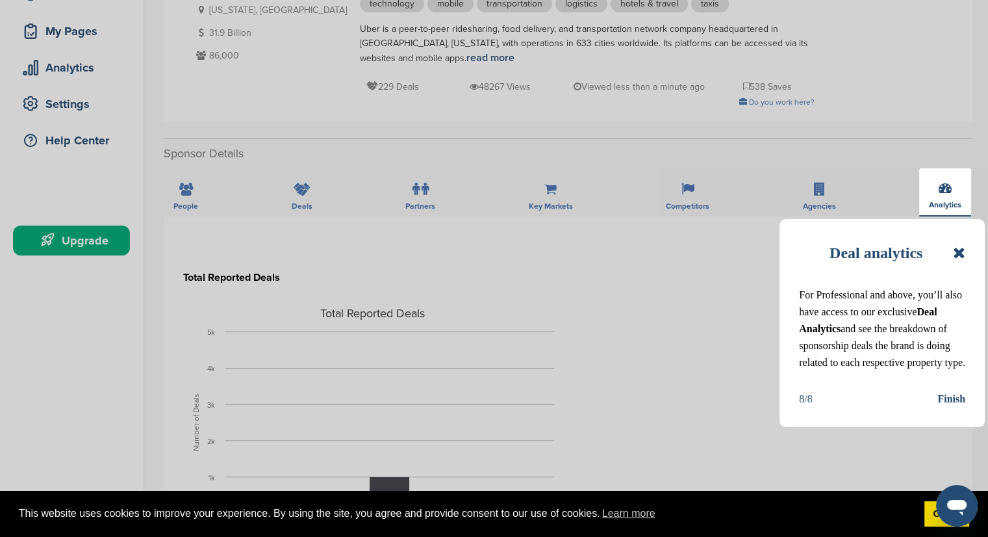
click at [957, 407] on div "Finish" at bounding box center [952, 399] width 28 height 17
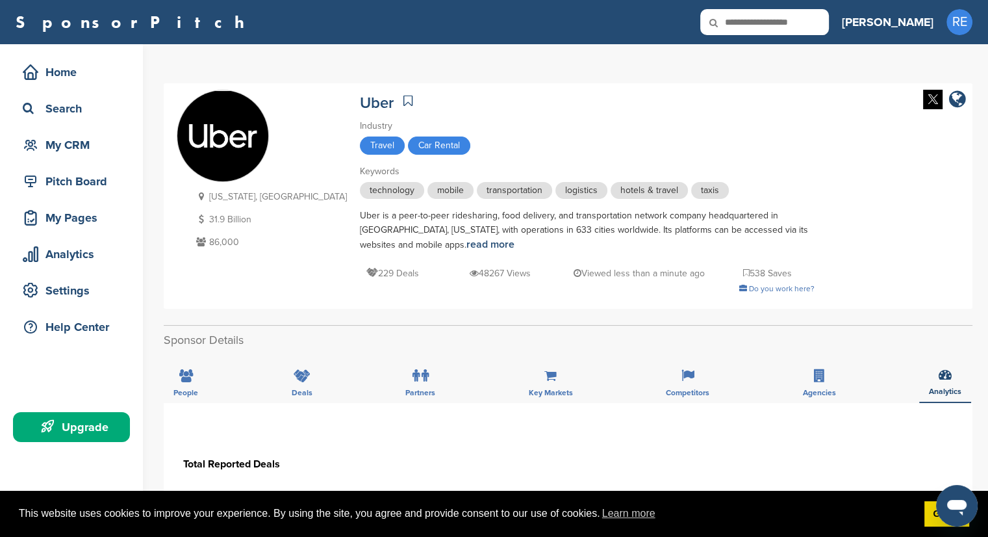
scroll to position [1, 0]
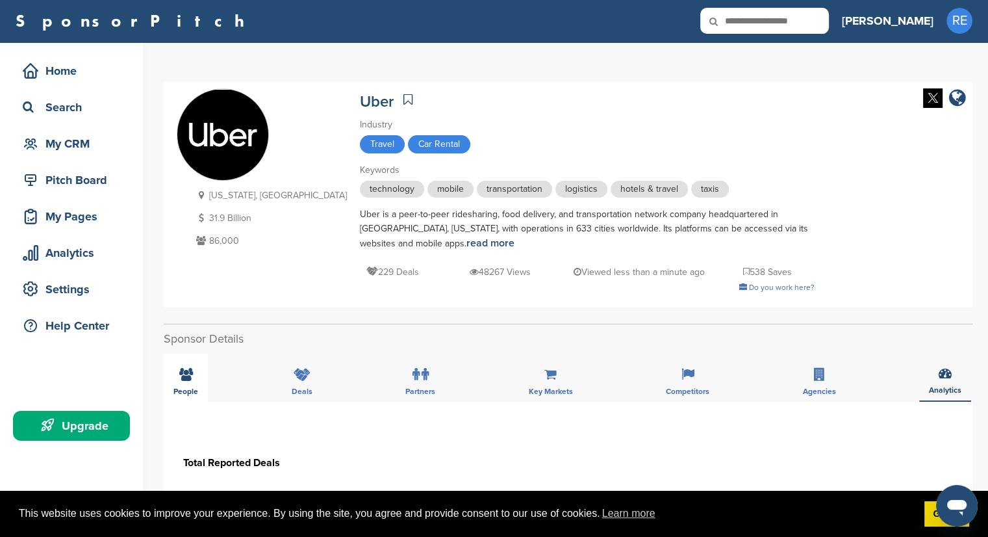
click at [187, 389] on span "People" at bounding box center [186, 391] width 25 height 8
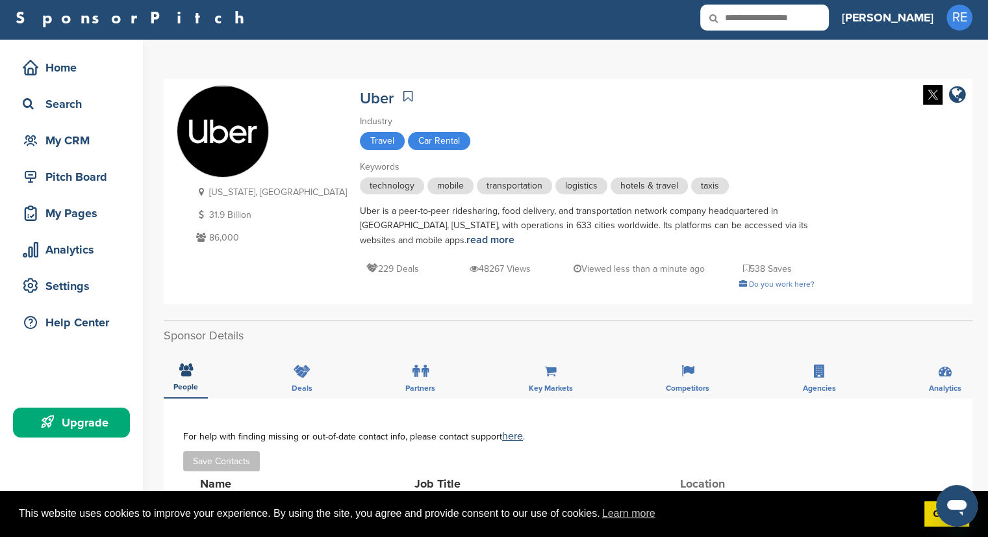
scroll to position [3, 0]
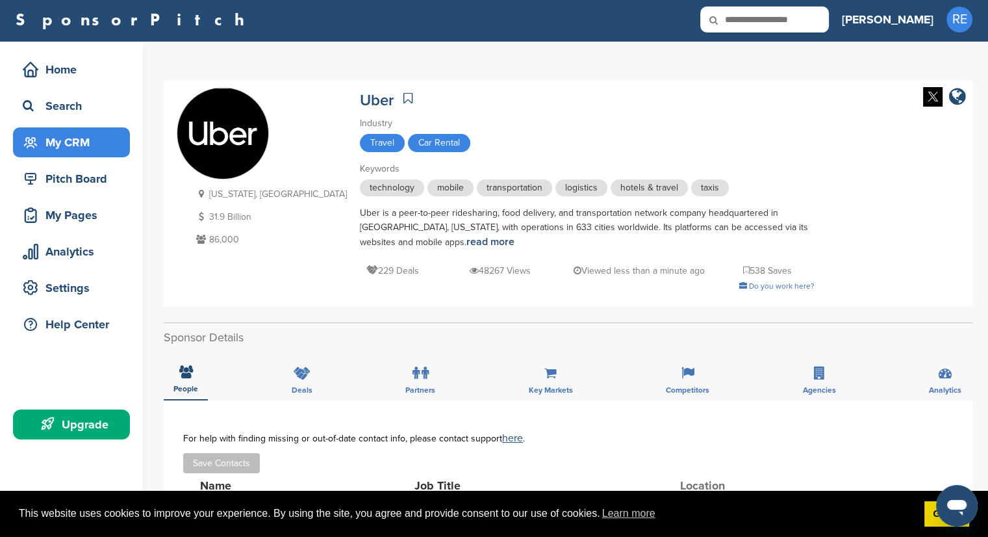
click at [69, 142] on div "My CRM" at bounding box center [74, 142] width 110 height 23
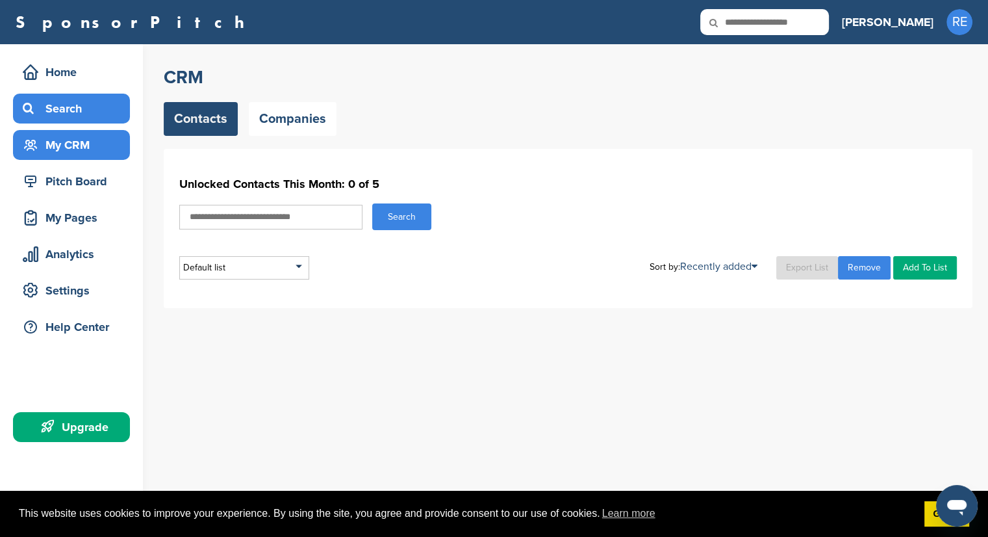
click at [58, 101] on div "Search" at bounding box center [74, 108] width 110 height 23
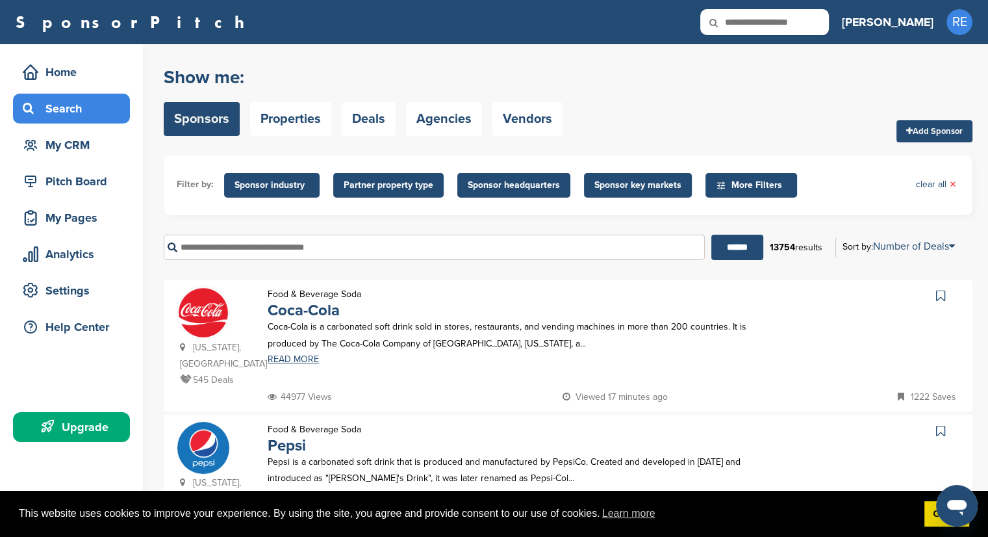
click at [607, 193] on span "Sponsor key markets" at bounding box center [638, 185] width 108 height 25
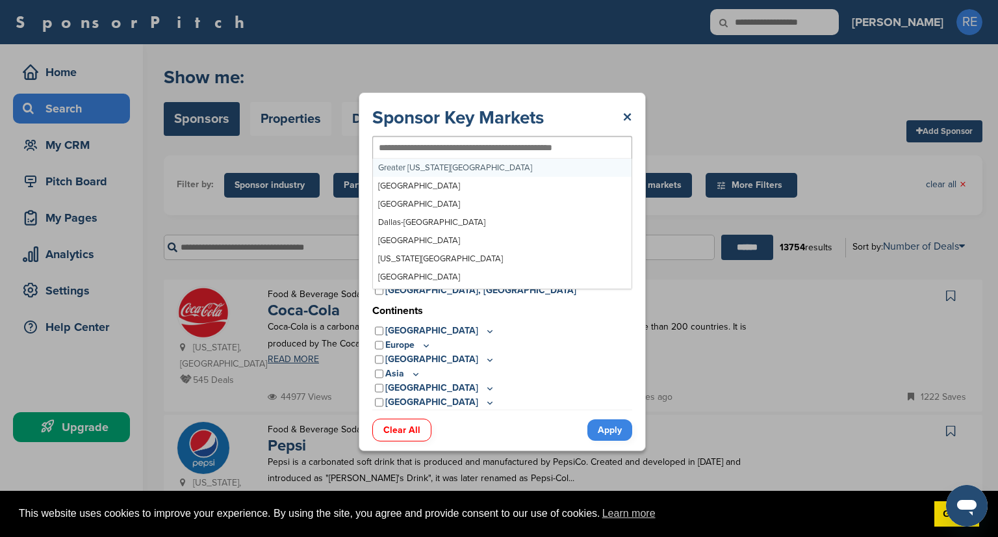
click at [394, 150] on input "text" at bounding box center [481, 148] width 205 height 12
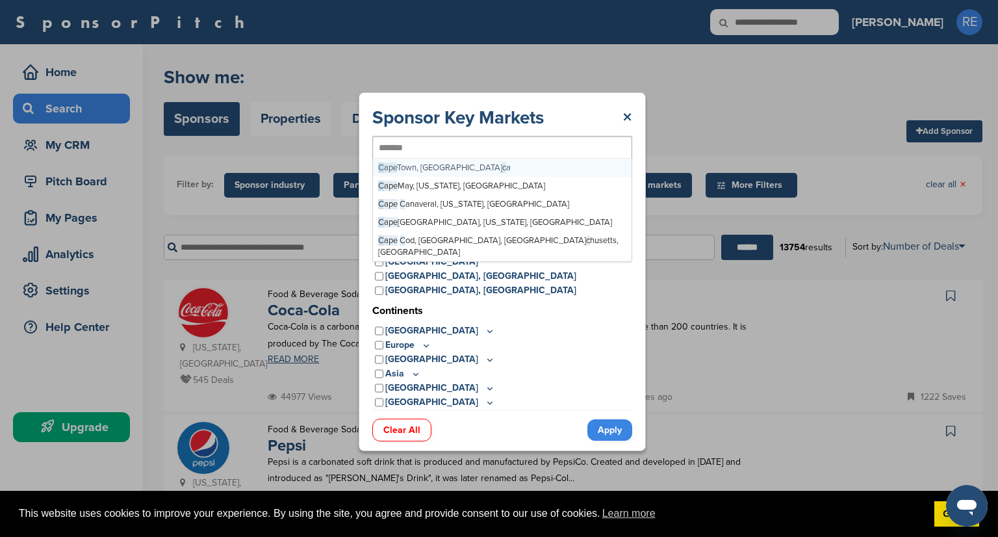
type input "********"
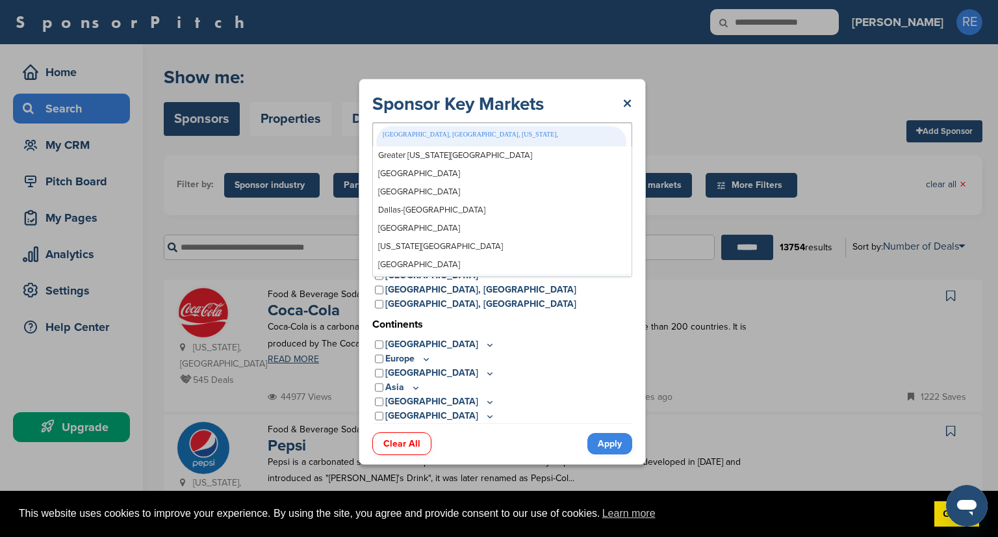
click at [604, 433] on link "Apply" at bounding box center [609, 443] width 45 height 21
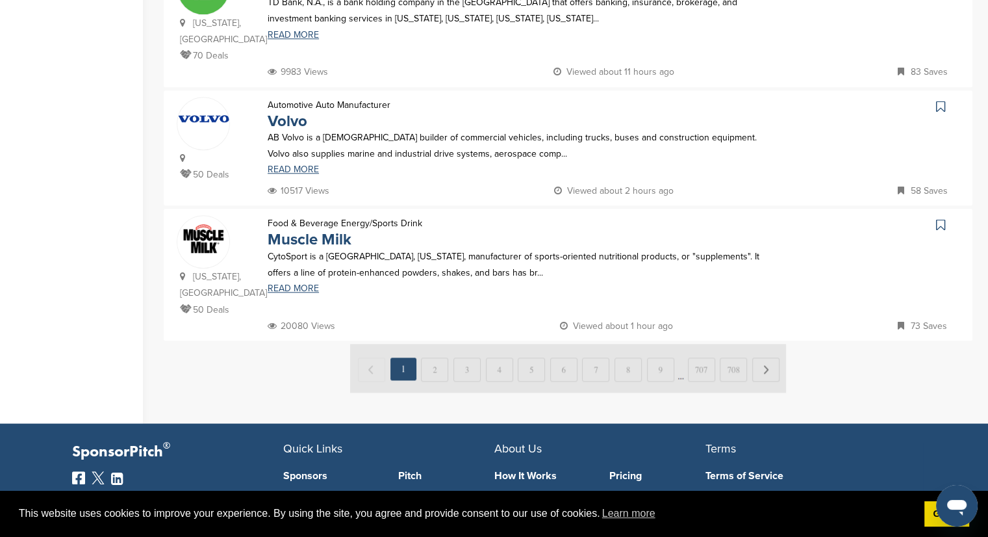
scroll to position [1359, 0]
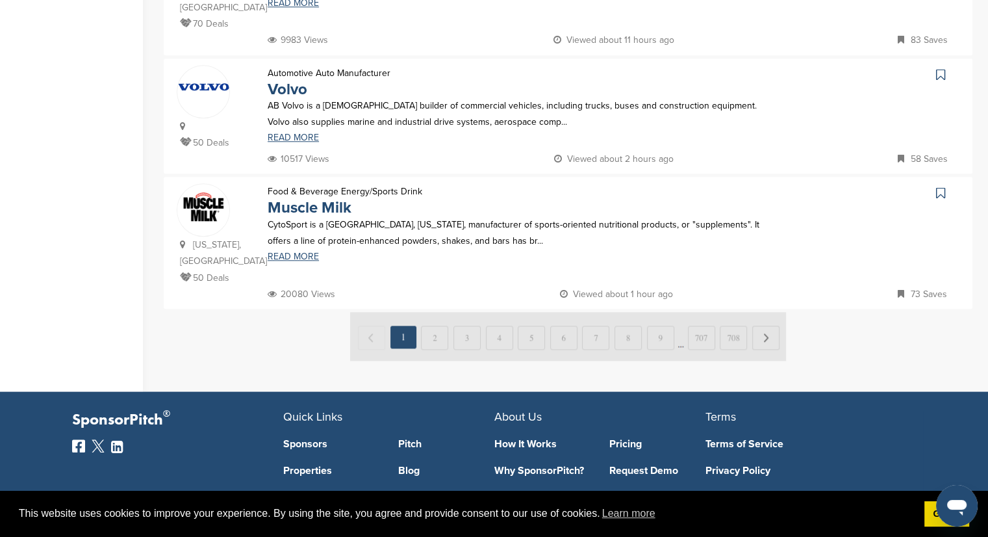
click at [762, 312] on img at bounding box center [568, 336] width 436 height 49
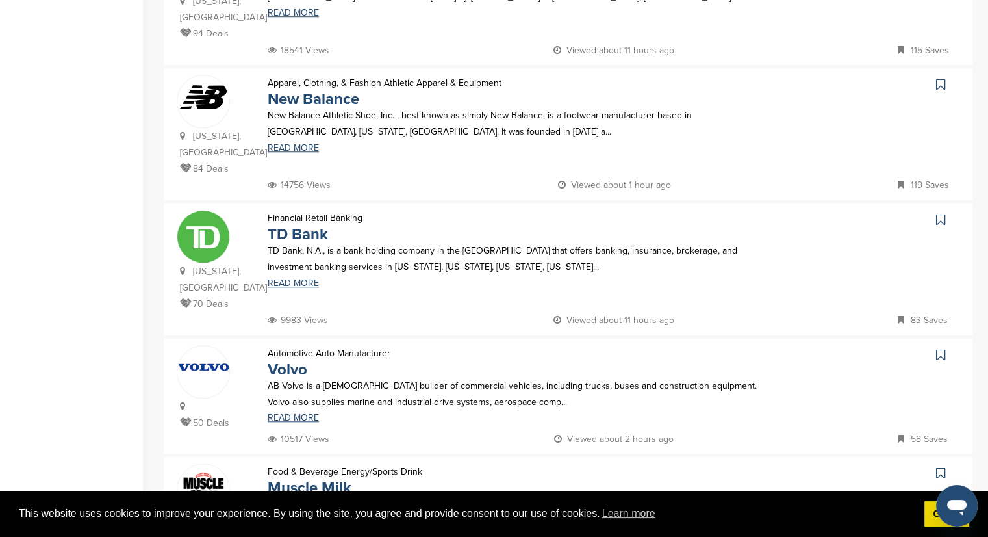
scroll to position [894, 0]
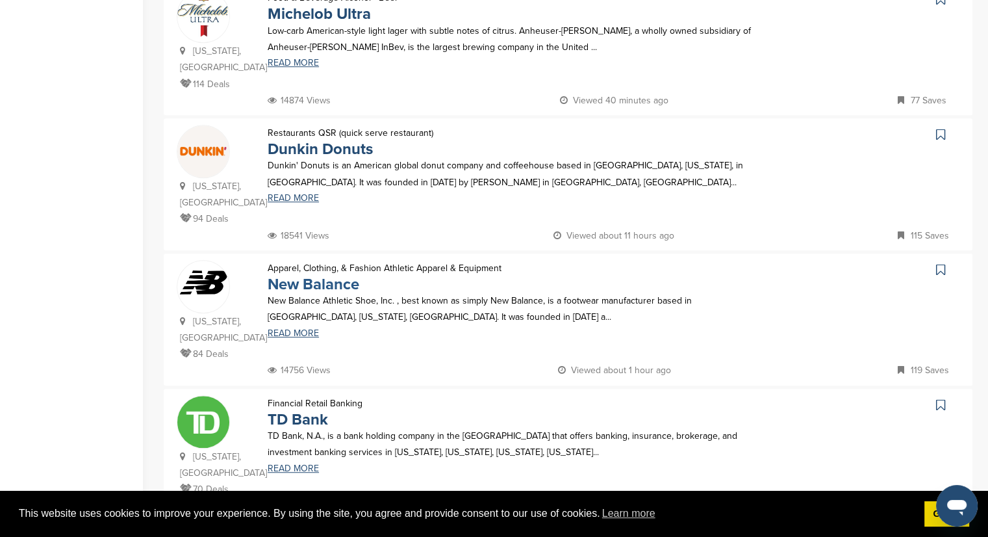
click at [334, 275] on link "New Balance" at bounding box center [314, 284] width 92 height 19
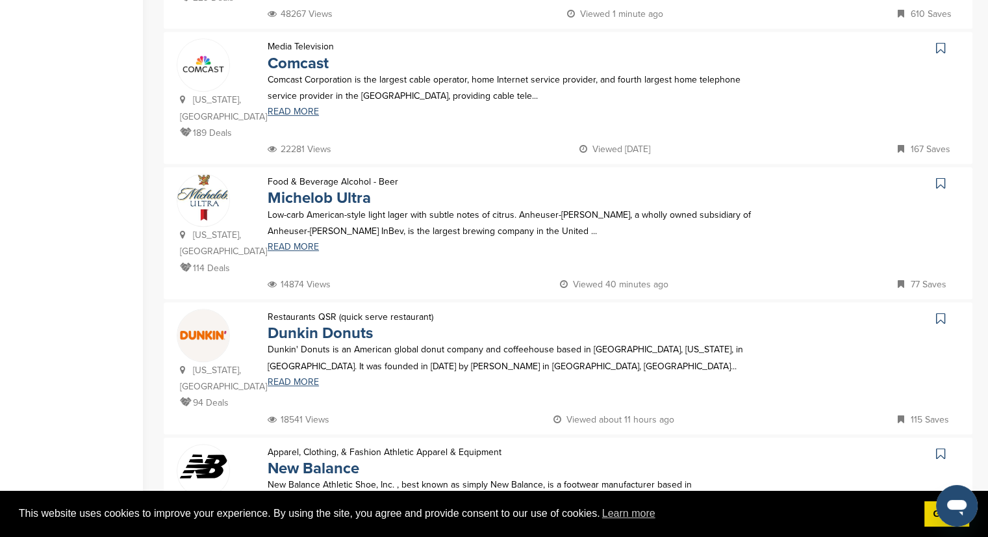
scroll to position [712, 0]
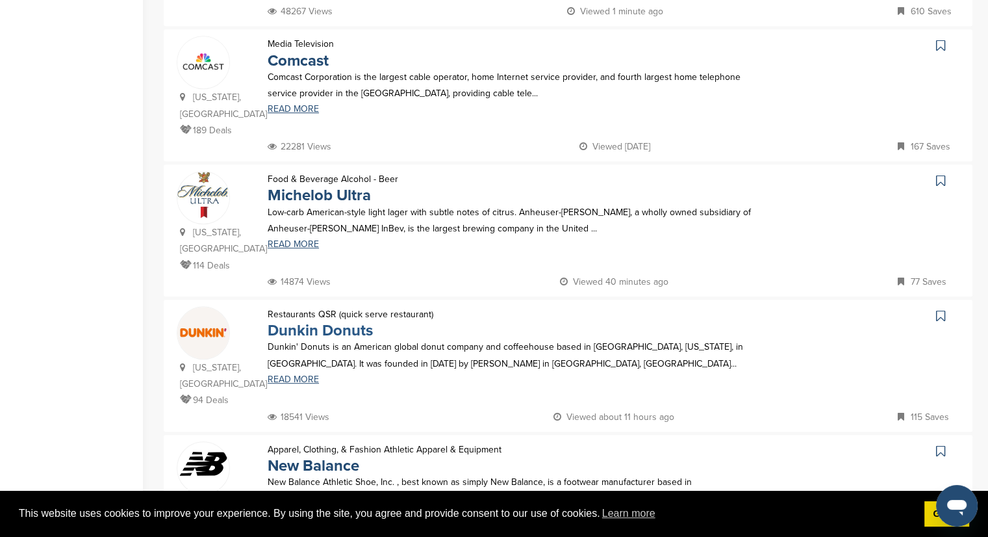
click at [317, 321] on link "Dunkin Donuts" at bounding box center [320, 330] width 105 height 19
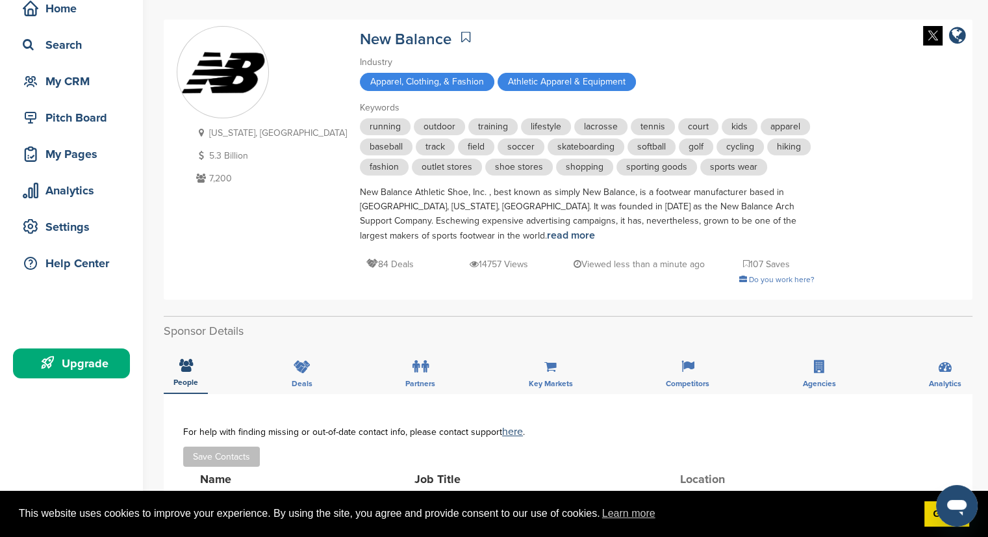
scroll to position [62, 0]
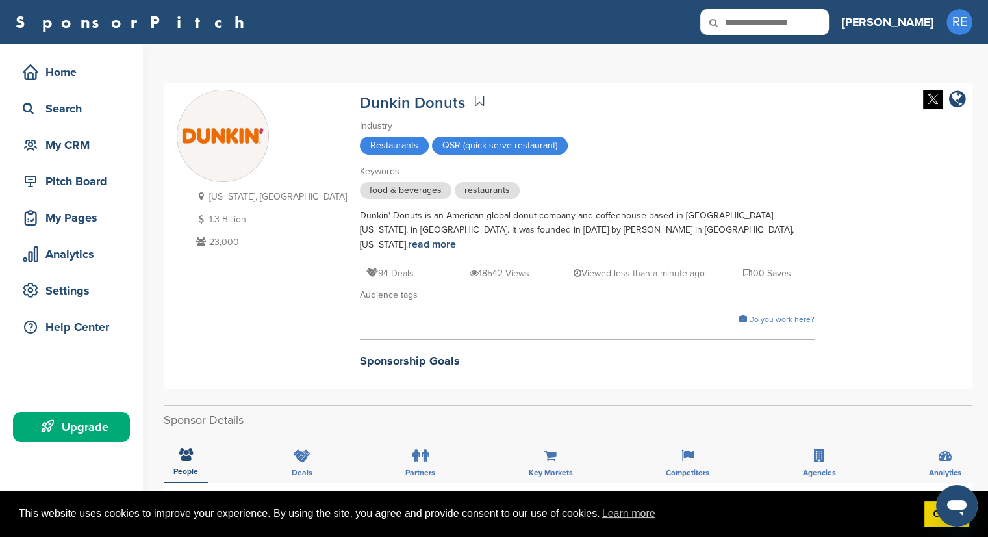
scroll to position [129, 0]
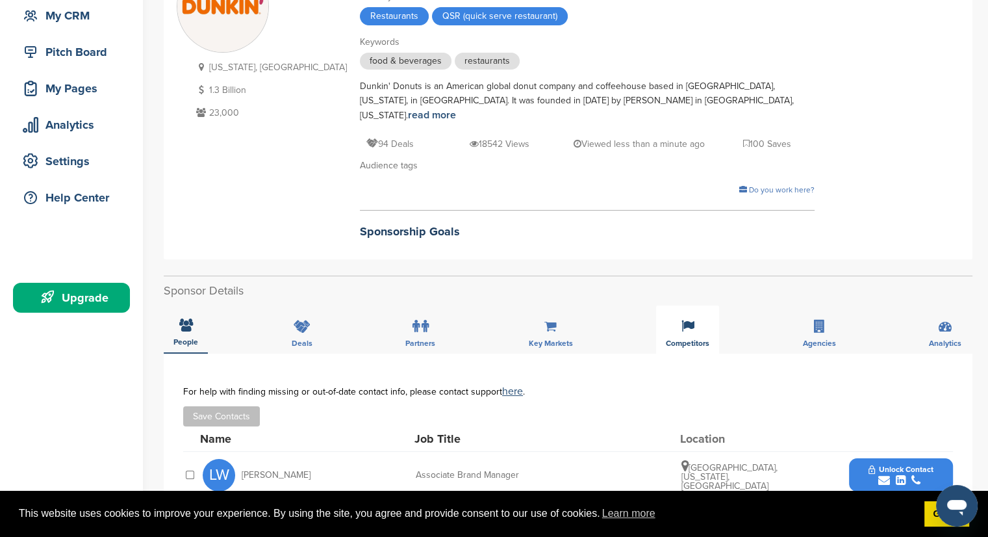
click at [679, 318] on div "Competitors" at bounding box center [687, 329] width 63 height 48
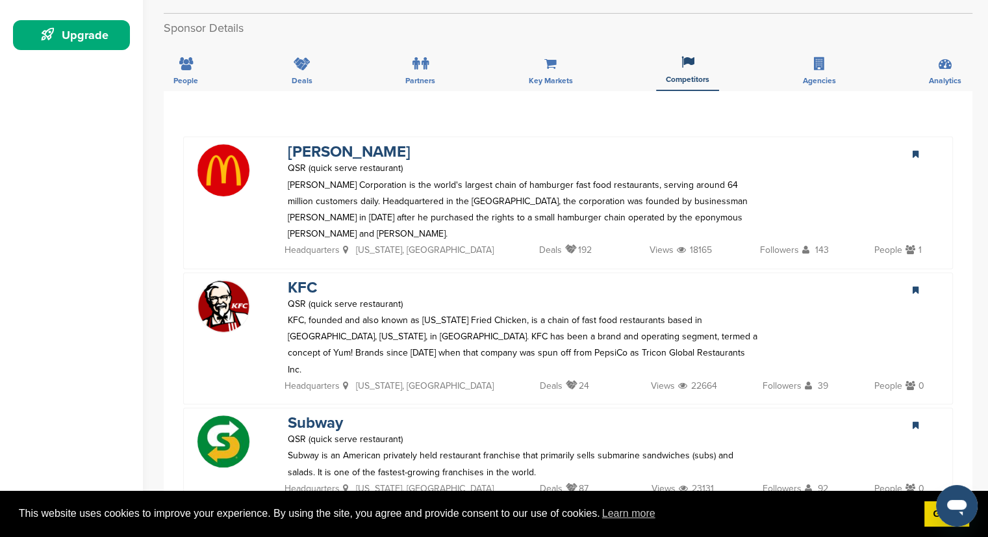
scroll to position [356, 0]
